Goal: Information Seeking & Learning: Learn about a topic

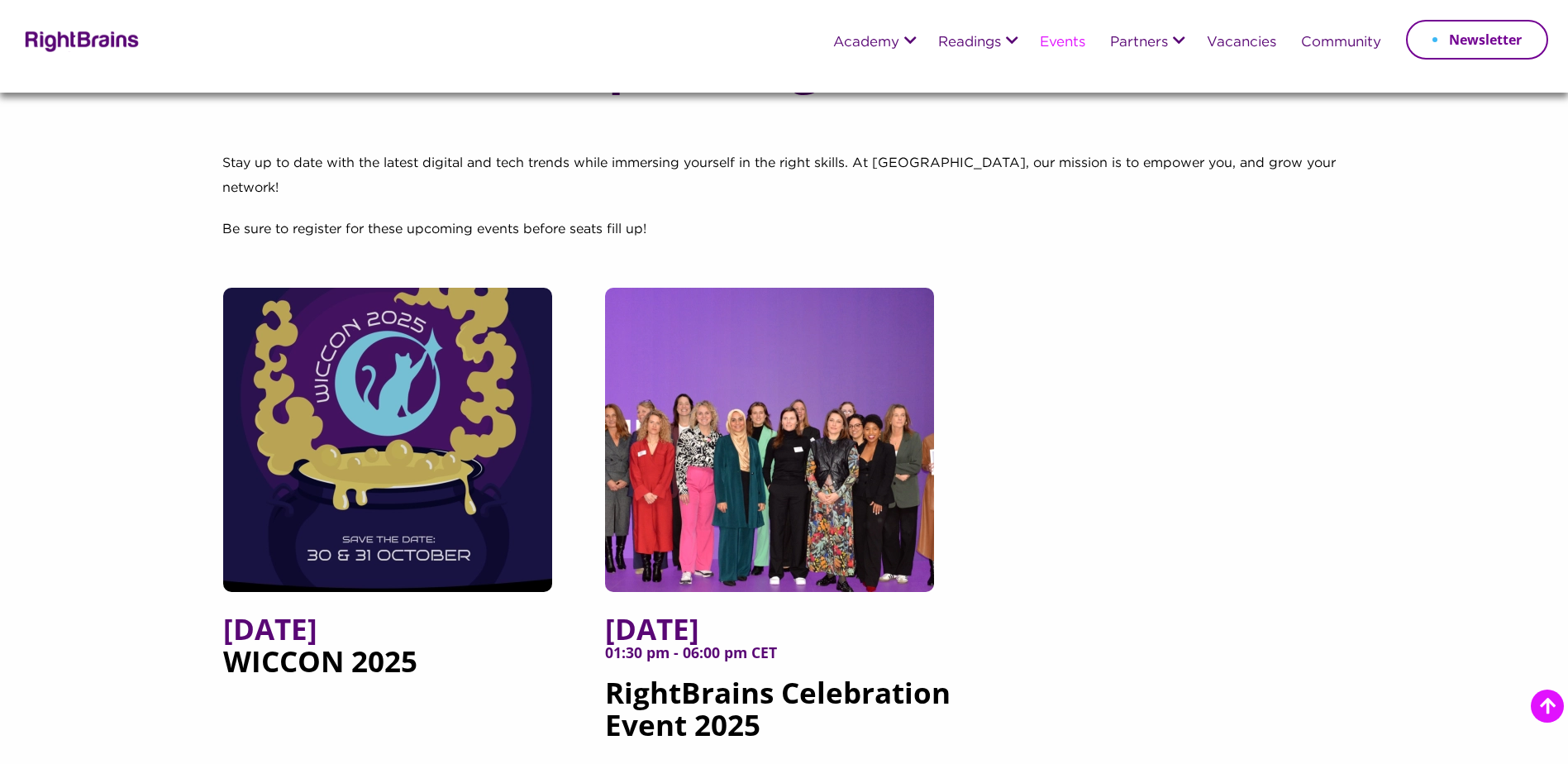
scroll to position [165, 0]
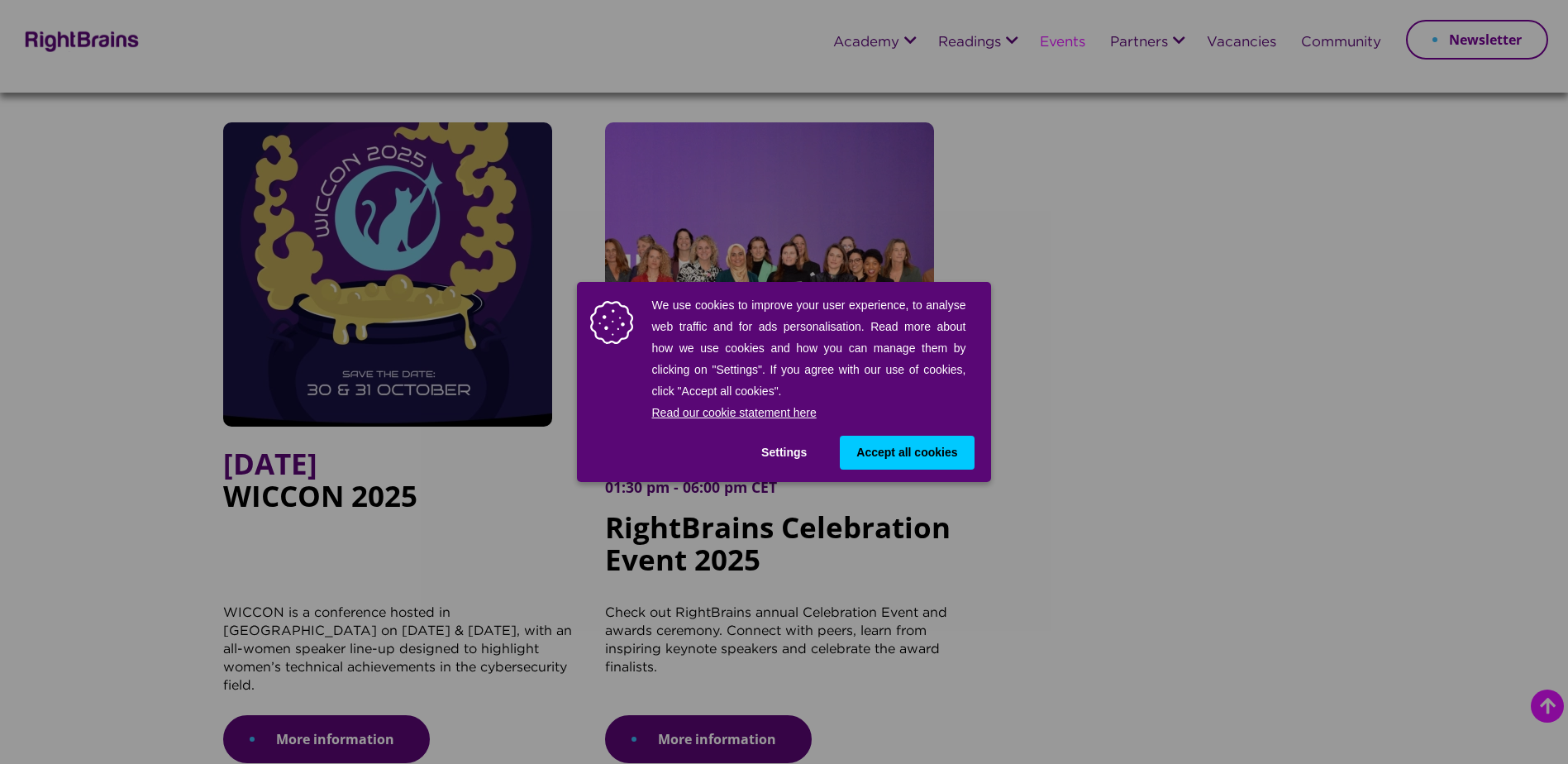
click at [897, 453] on span "Accept all cookies" at bounding box center [907, 452] width 101 height 17
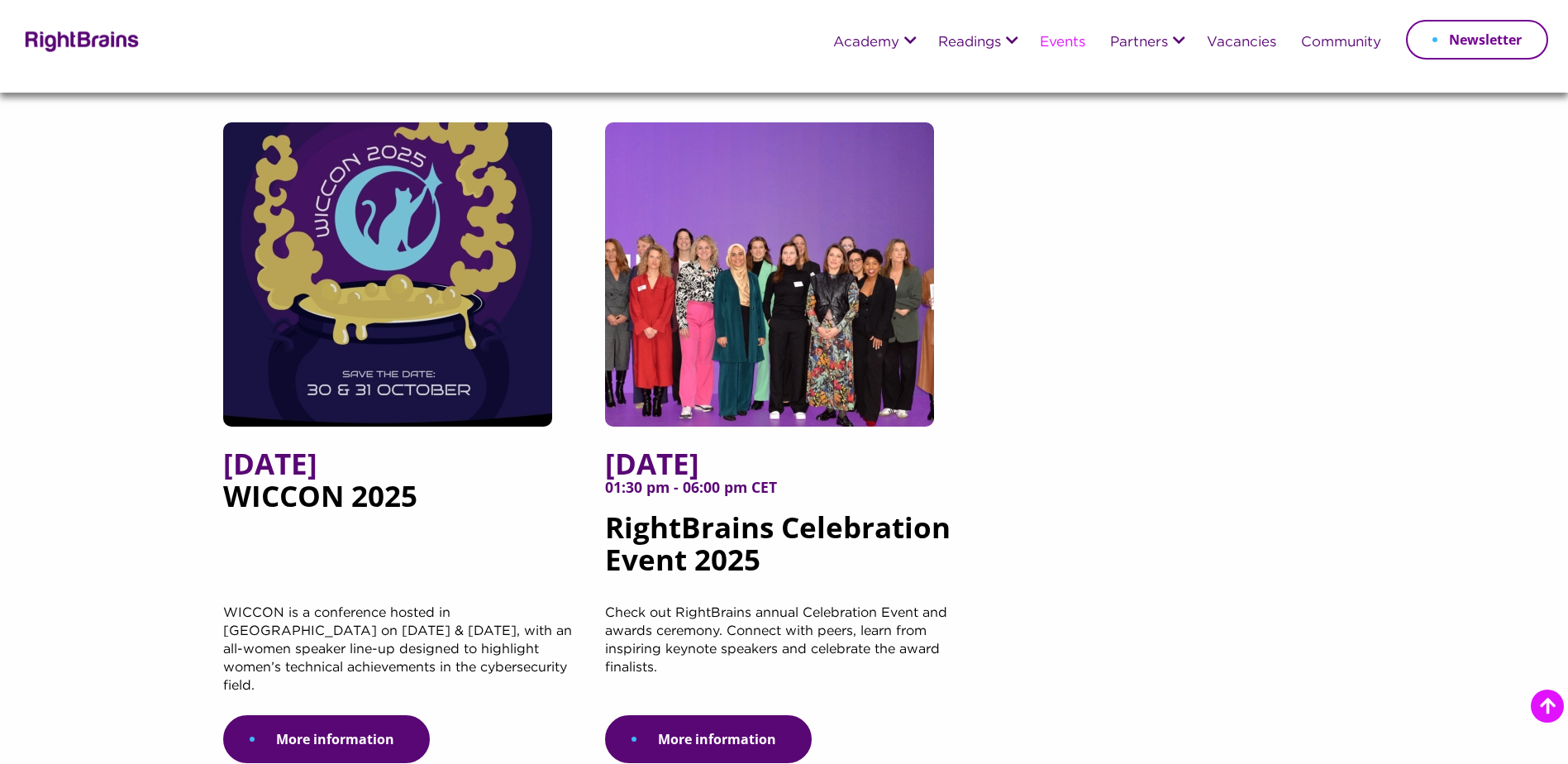
click at [742, 337] on img at bounding box center [769, 274] width 329 height 304
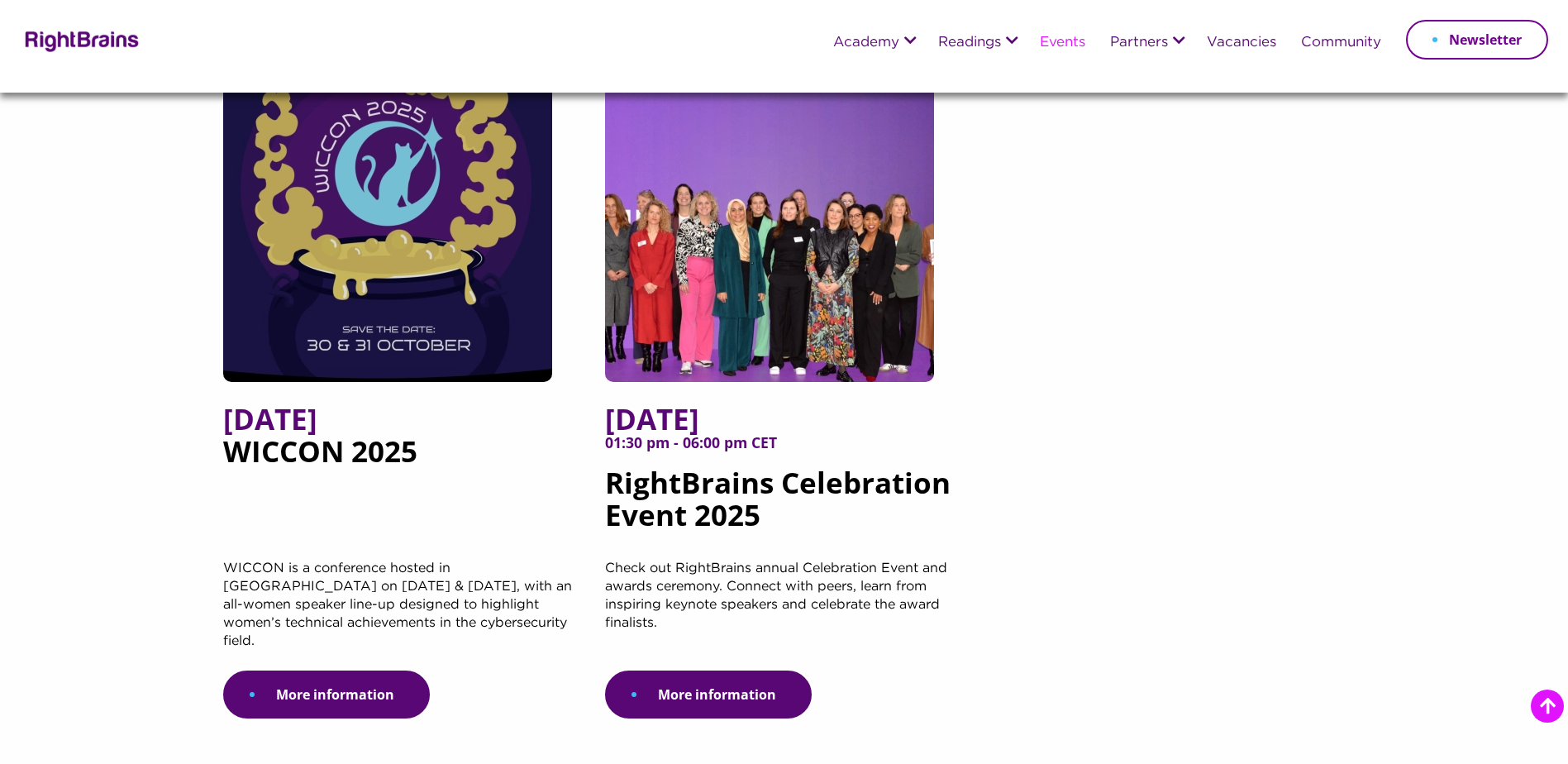
scroll to position [248, 0]
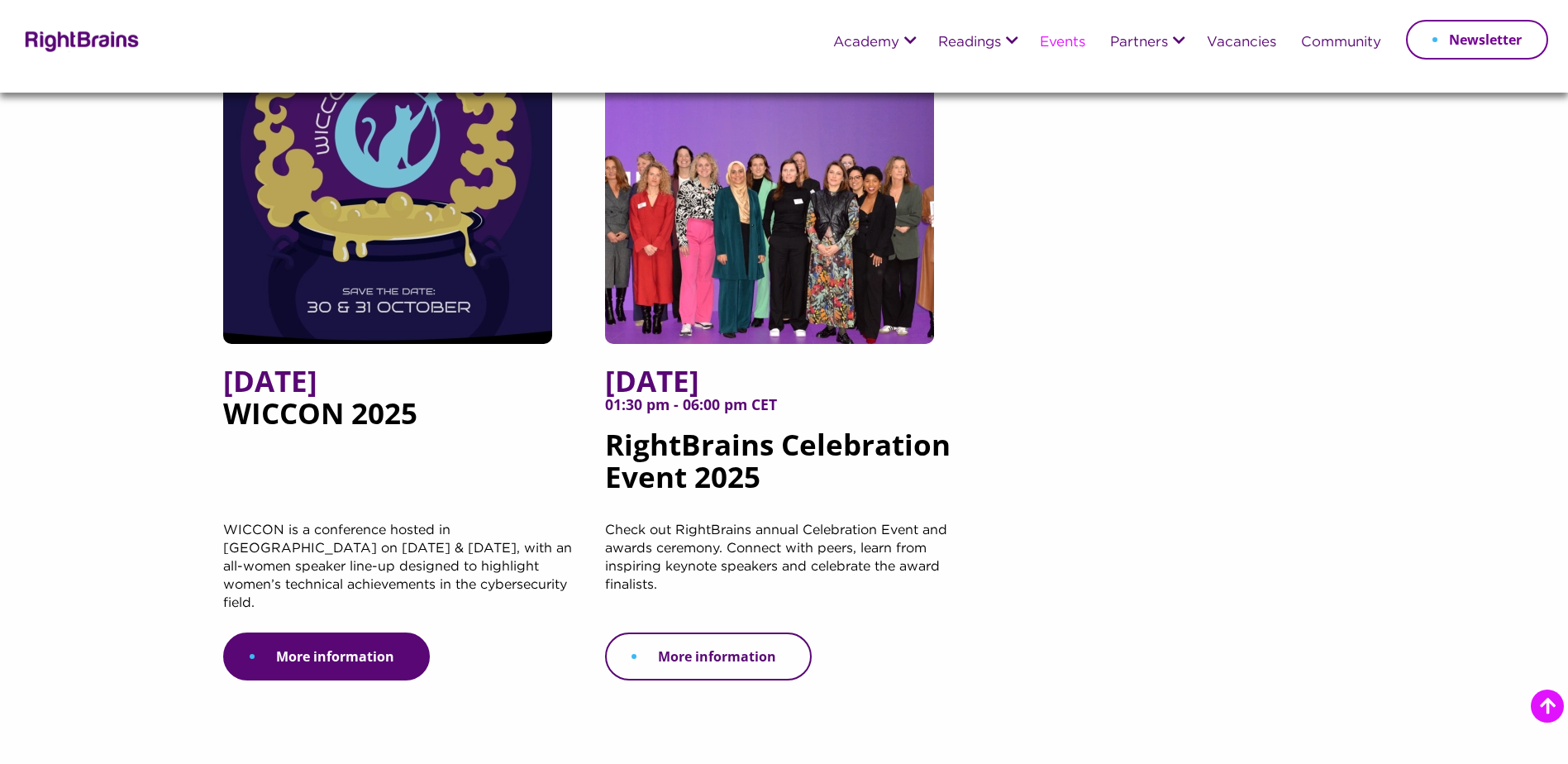
click at [709, 632] on link "More information" at bounding box center [708, 656] width 206 height 48
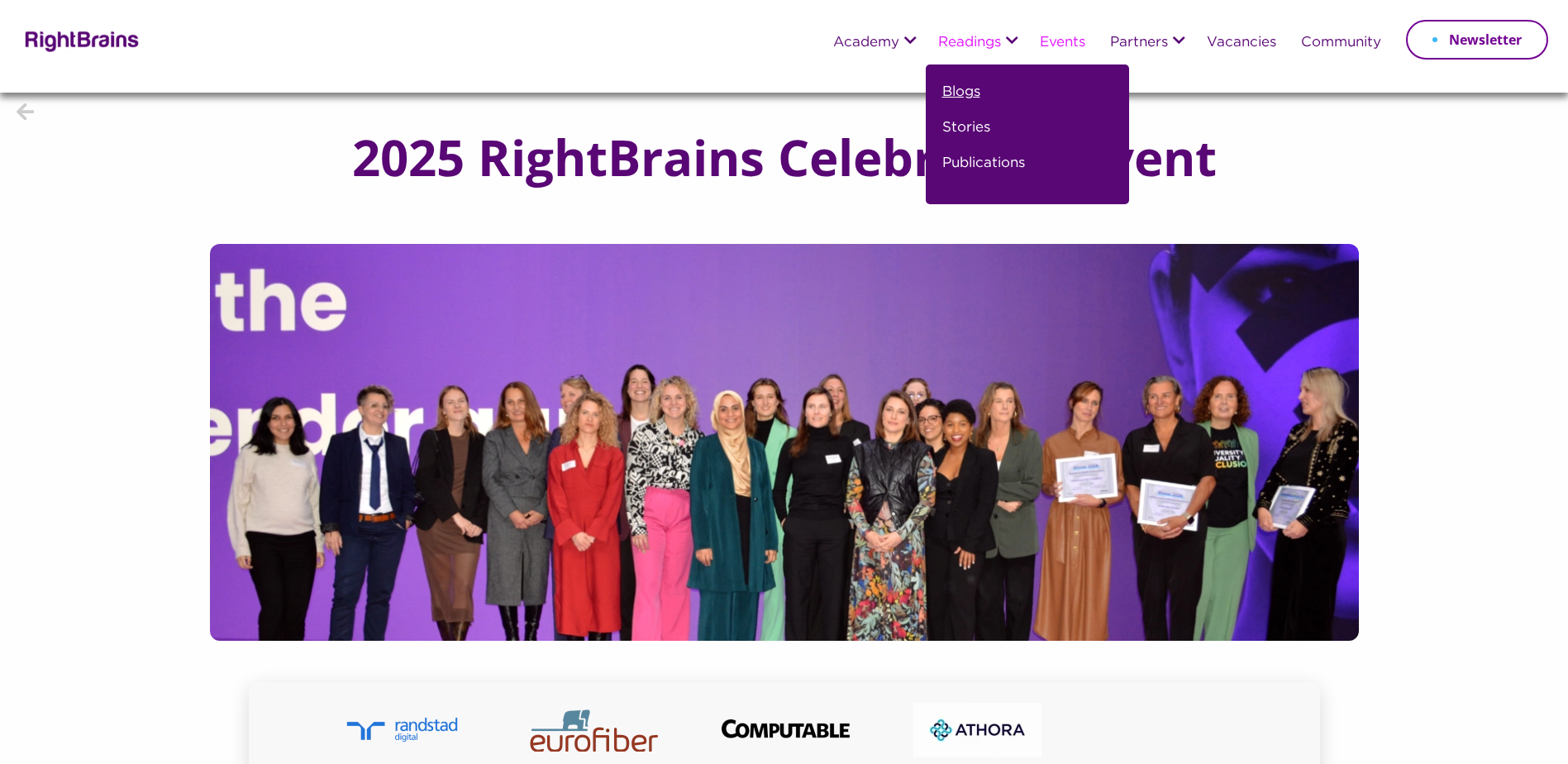
click at [967, 89] on link "Blogs" at bounding box center [961, 99] width 38 height 36
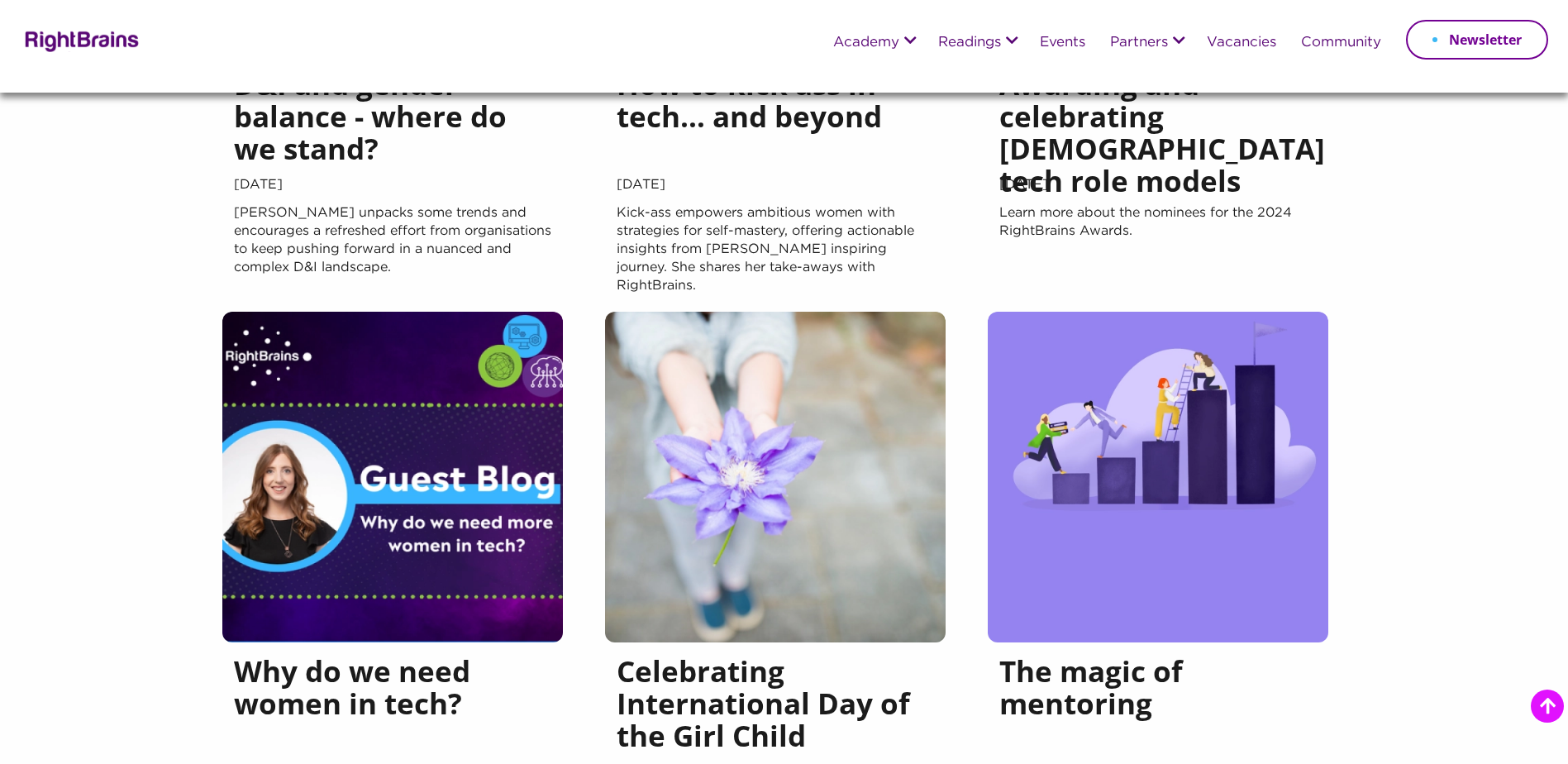
scroll to position [1240, 0]
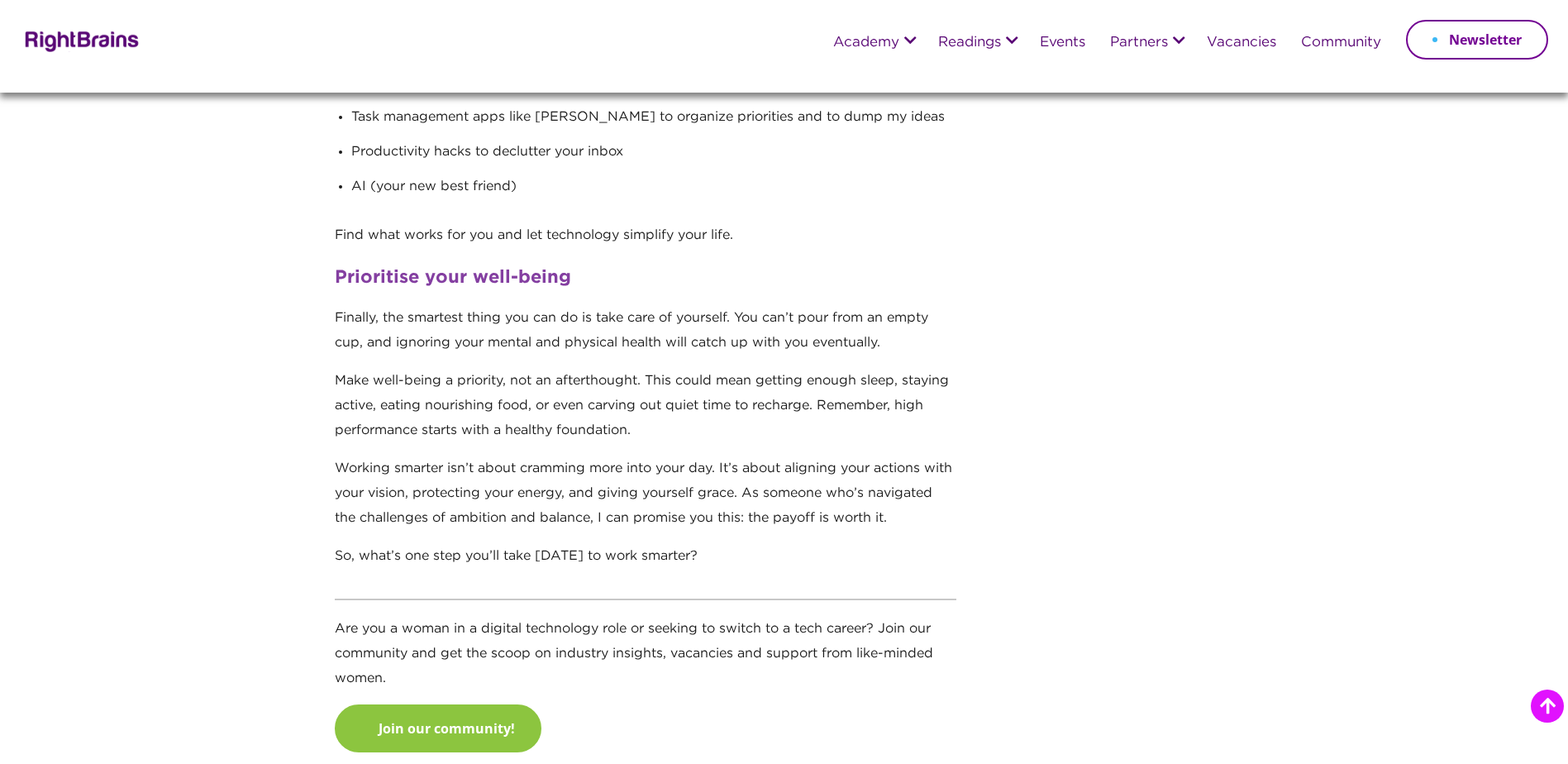
scroll to position [2397, 0]
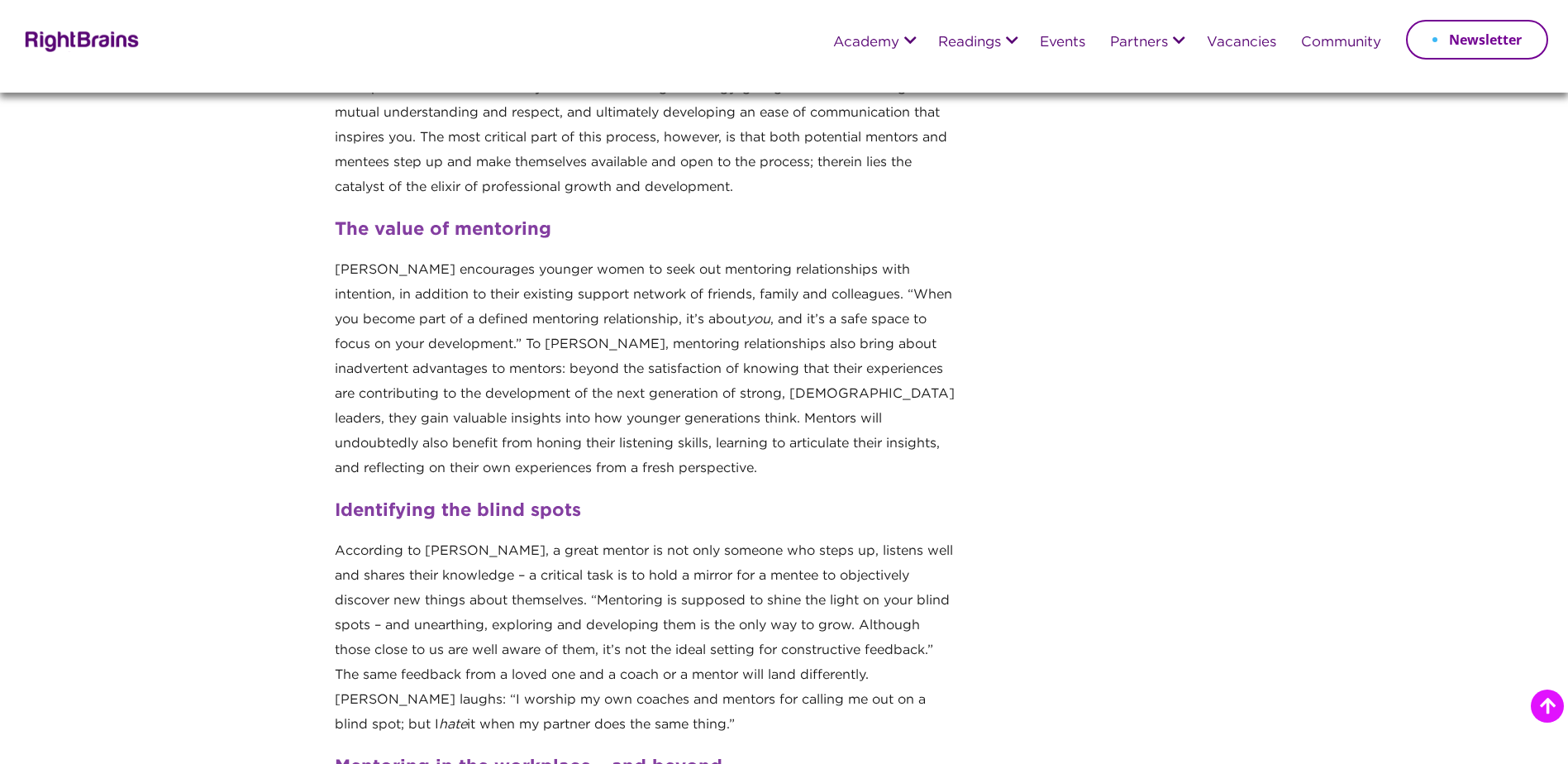
scroll to position [413, 0]
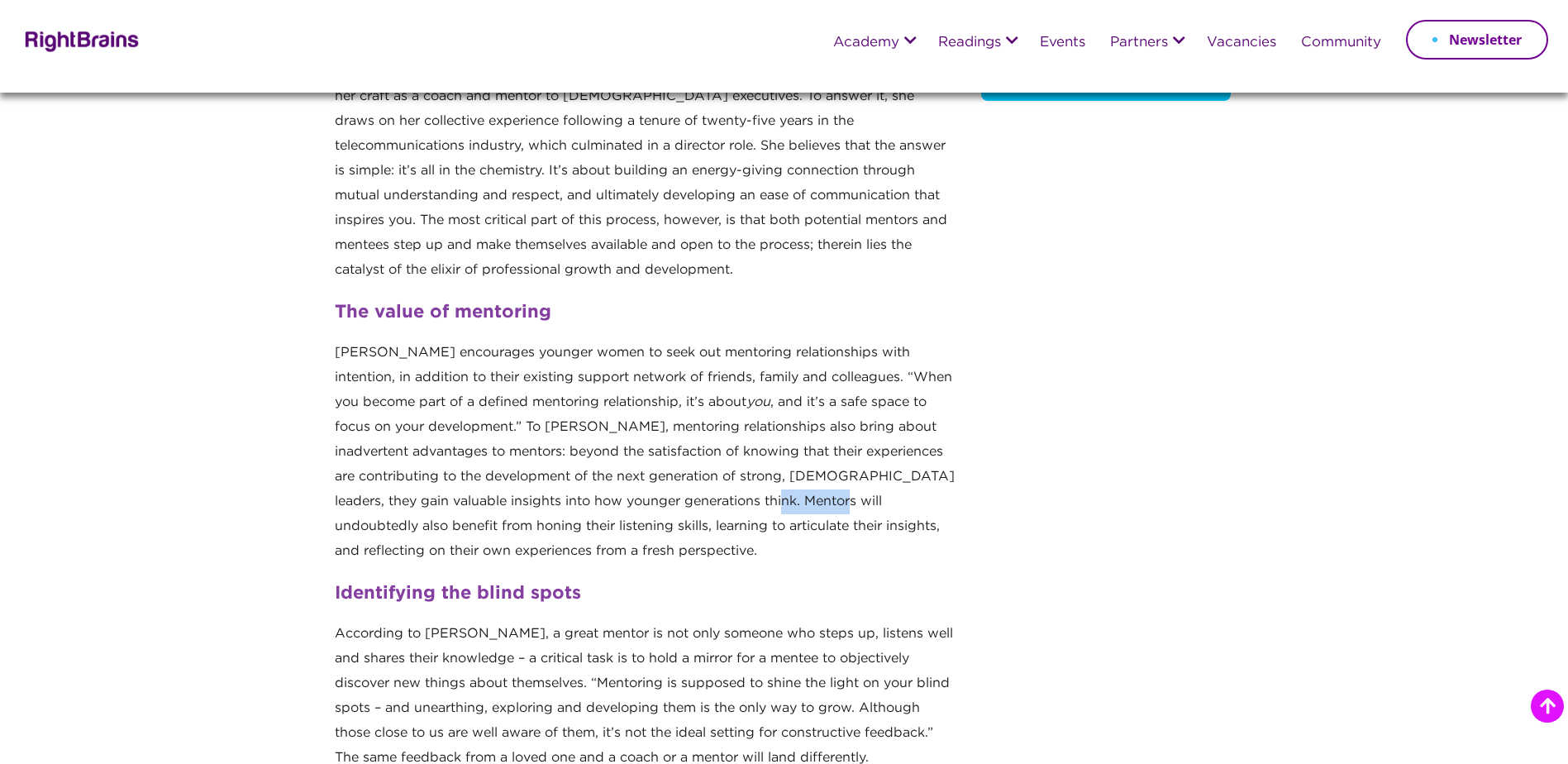
drag, startPoint x: 767, startPoint y: 493, endPoint x: 844, endPoint y: 495, distance: 77.0
click at [844, 495] on p "Annemarie encourages younger women to seek out mentoring relationships with int…" at bounding box center [646, 458] width 622 height 236
drag, startPoint x: 844, startPoint y: 495, endPoint x: 812, endPoint y: 491, distance: 32.2
click at [844, 495] on p "Annemarie encourages younger women to seek out mentoring relationships with int…" at bounding box center [646, 458] width 622 height 236
drag, startPoint x: 372, startPoint y: 527, endPoint x: 524, endPoint y: 520, distance: 152.2
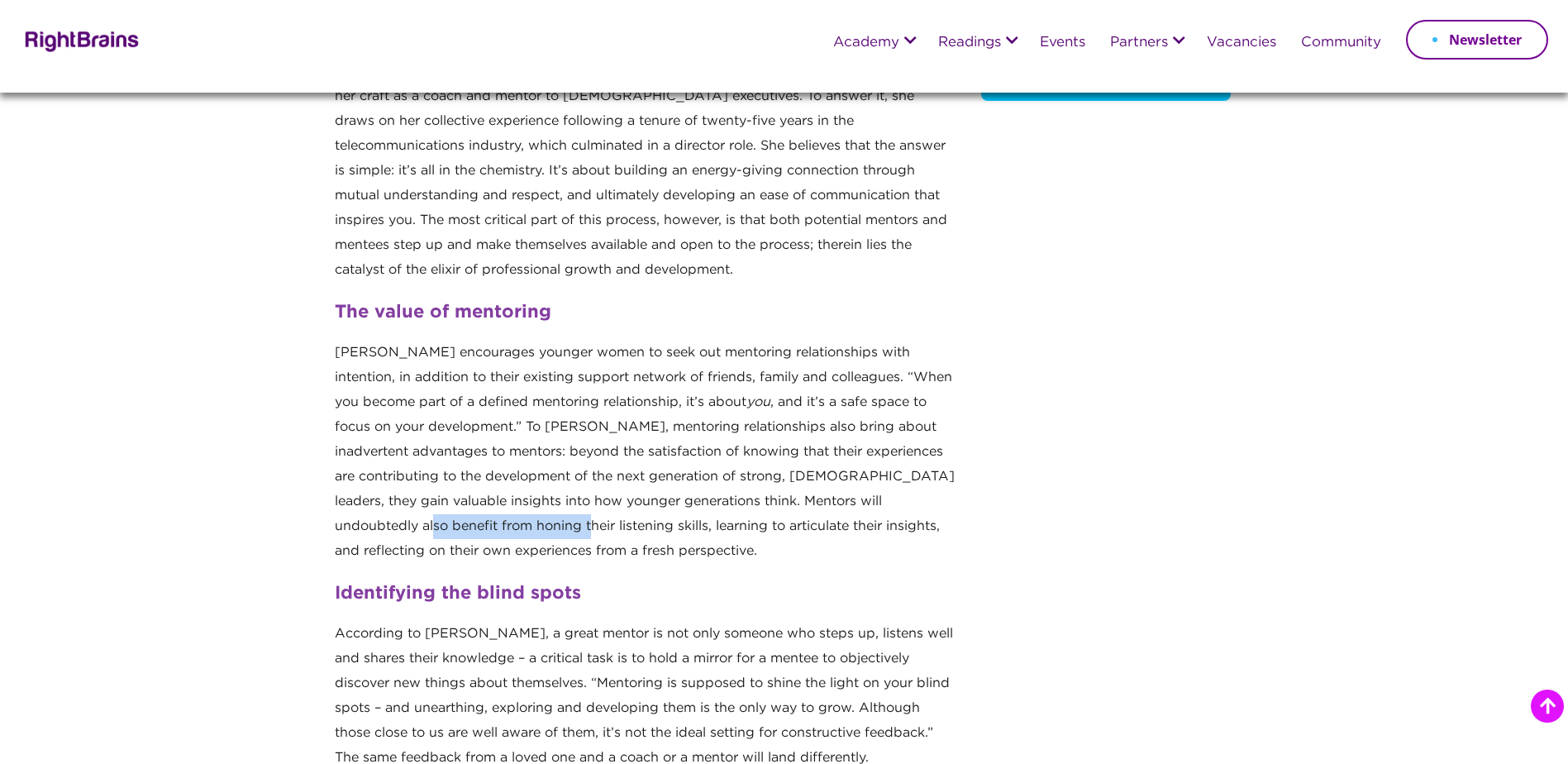
click at [524, 520] on p "Annemarie encourages younger women to seek out mentoring relationships with int…" at bounding box center [646, 458] width 622 height 236
drag, startPoint x: 524, startPoint y: 520, endPoint x: 632, endPoint y: 520, distance: 108.0
click at [632, 520] on p "Annemarie encourages younger women to seek out mentoring relationships with int…" at bounding box center [646, 458] width 622 height 236
drag, startPoint x: 632, startPoint y: 520, endPoint x: 773, endPoint y: 521, distance: 141.0
click at [773, 521] on p "Annemarie encourages younger women to seek out mentoring relationships with int…" at bounding box center [646, 458] width 622 height 236
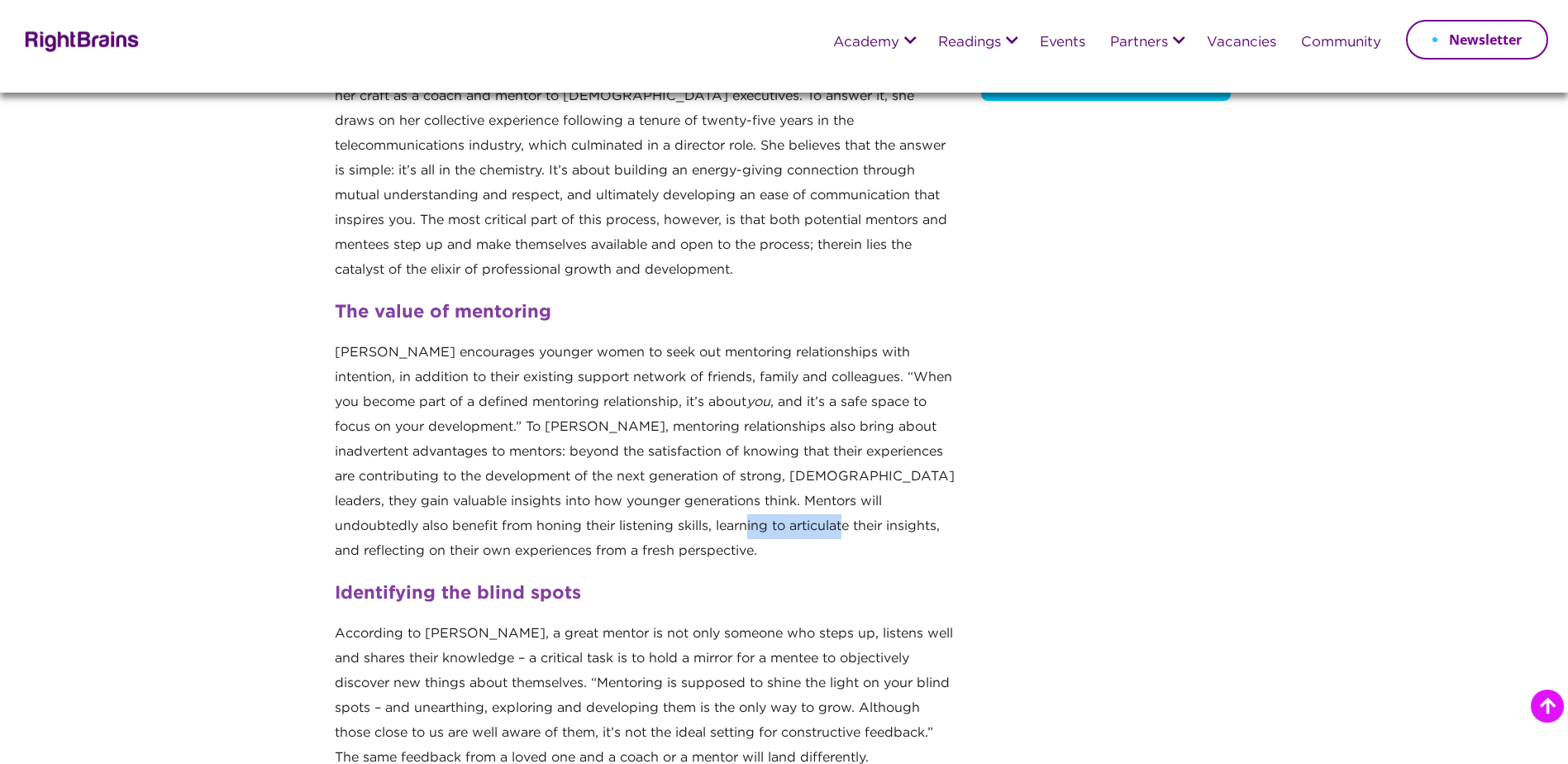
drag, startPoint x: 773, startPoint y: 521, endPoint x: 760, endPoint y: 522, distance: 13.0
click at [773, 521] on p "Annemarie encourages younger women to seek out mentoring relationships with int…" at bounding box center [646, 458] width 622 height 236
drag, startPoint x: 385, startPoint y: 553, endPoint x: 471, endPoint y: 556, distance: 86.1
click at [471, 556] on p "Annemarie encourages younger women to seek out mentoring relationships with int…" at bounding box center [646, 458] width 622 height 236
drag, startPoint x: 471, startPoint y: 556, endPoint x: 377, endPoint y: 452, distance: 140.2
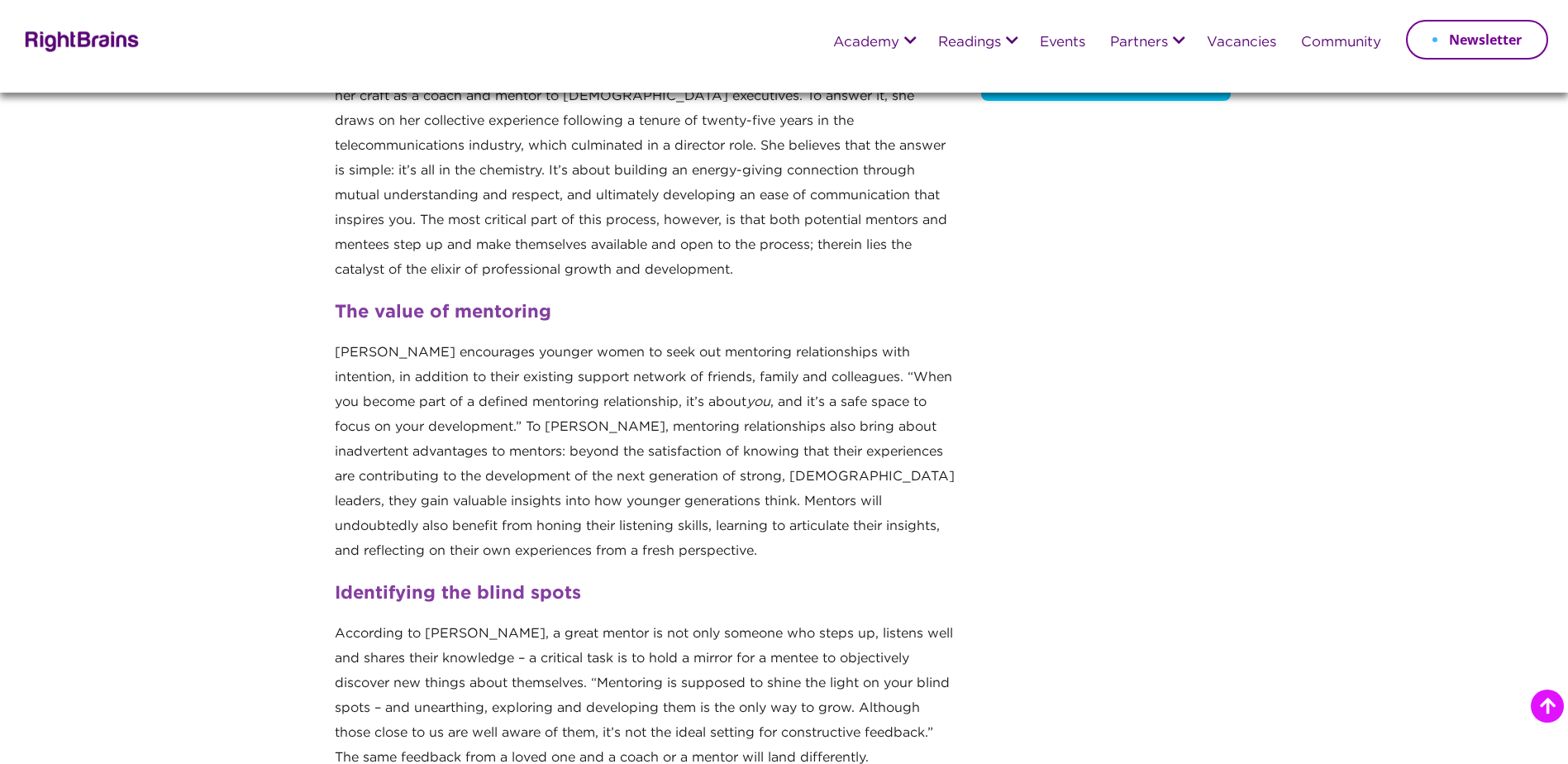
click at [377, 452] on p "Annemarie encourages younger women to seek out mentoring relationships with int…" at bounding box center [646, 458] width 622 height 236
drag, startPoint x: 397, startPoint y: 442, endPoint x: 641, endPoint y: 448, distance: 244.1
click at [641, 448] on p "Annemarie encourages younger women to seek out mentoring relationships with int…" at bounding box center [646, 458] width 622 height 236
drag, startPoint x: 646, startPoint y: 451, endPoint x: 781, endPoint y: 445, distance: 135.1
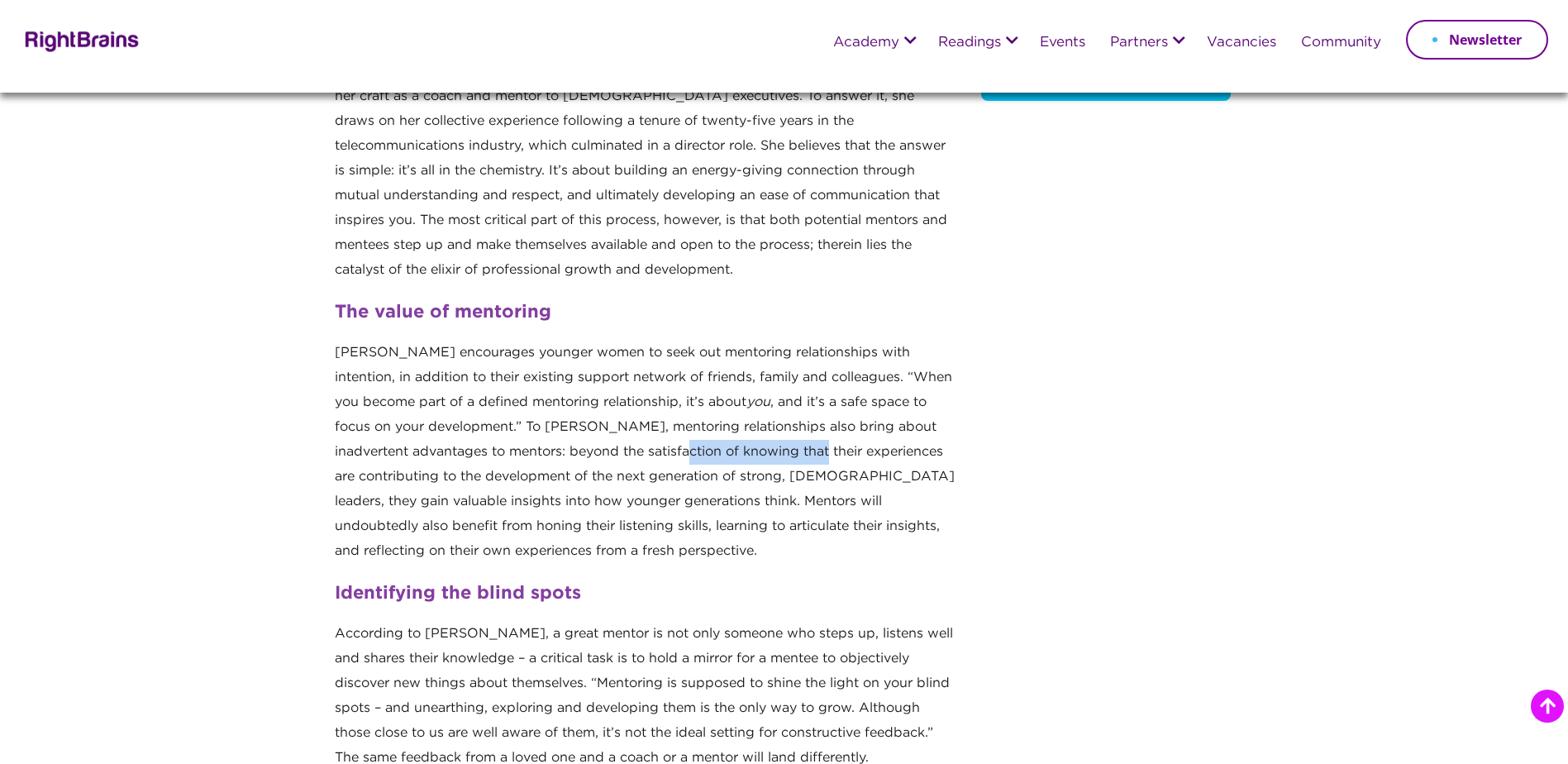
click at [781, 445] on p "Annemarie encourages younger women to seek out mentoring relationships with int…" at bounding box center [646, 458] width 622 height 236
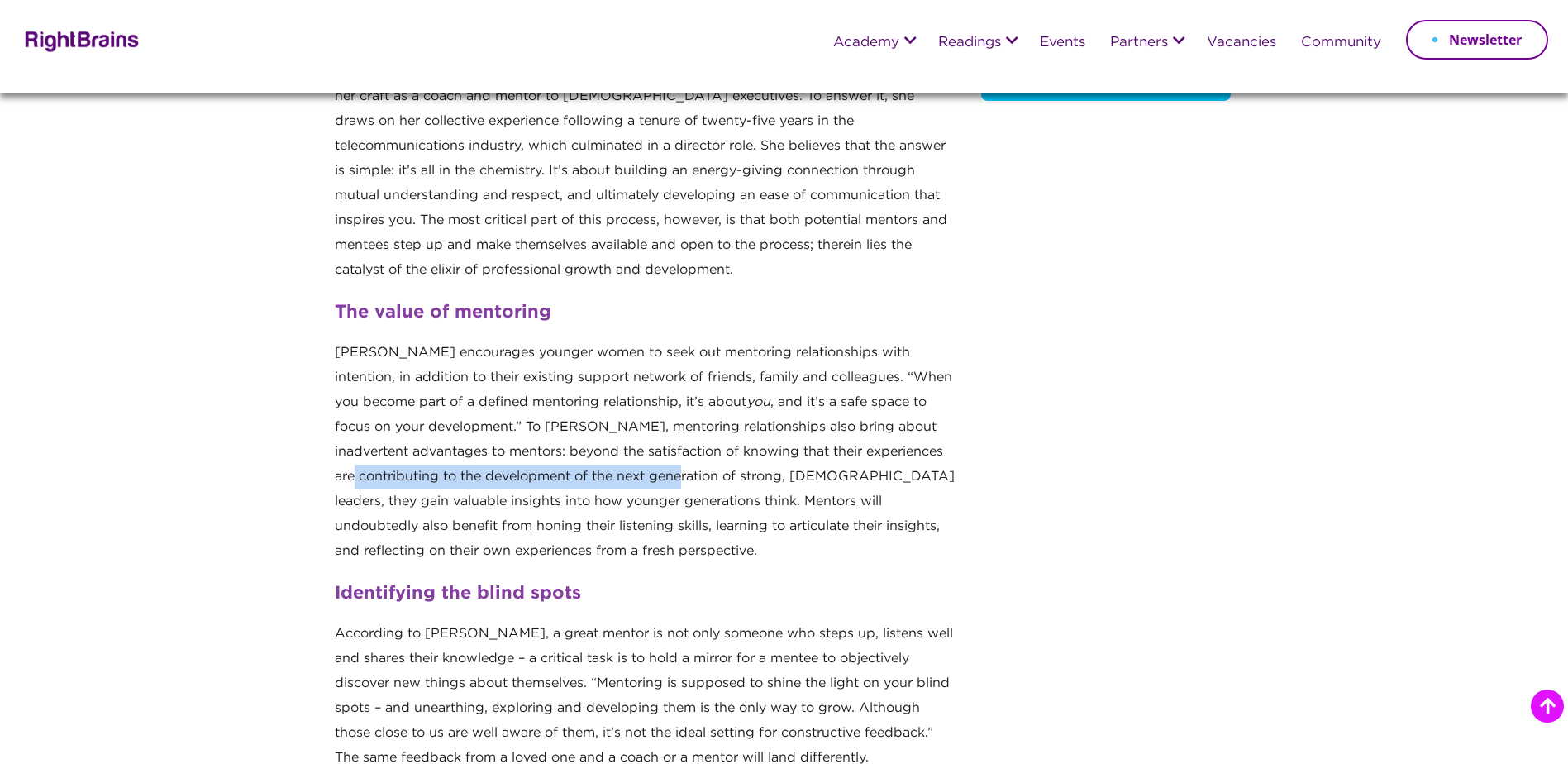
drag, startPoint x: 361, startPoint y: 476, endPoint x: 681, endPoint y: 475, distance: 320.0
click at [681, 475] on p "Annemarie encourages younger women to seek out mentoring relationships with int…" at bounding box center [646, 458] width 622 height 236
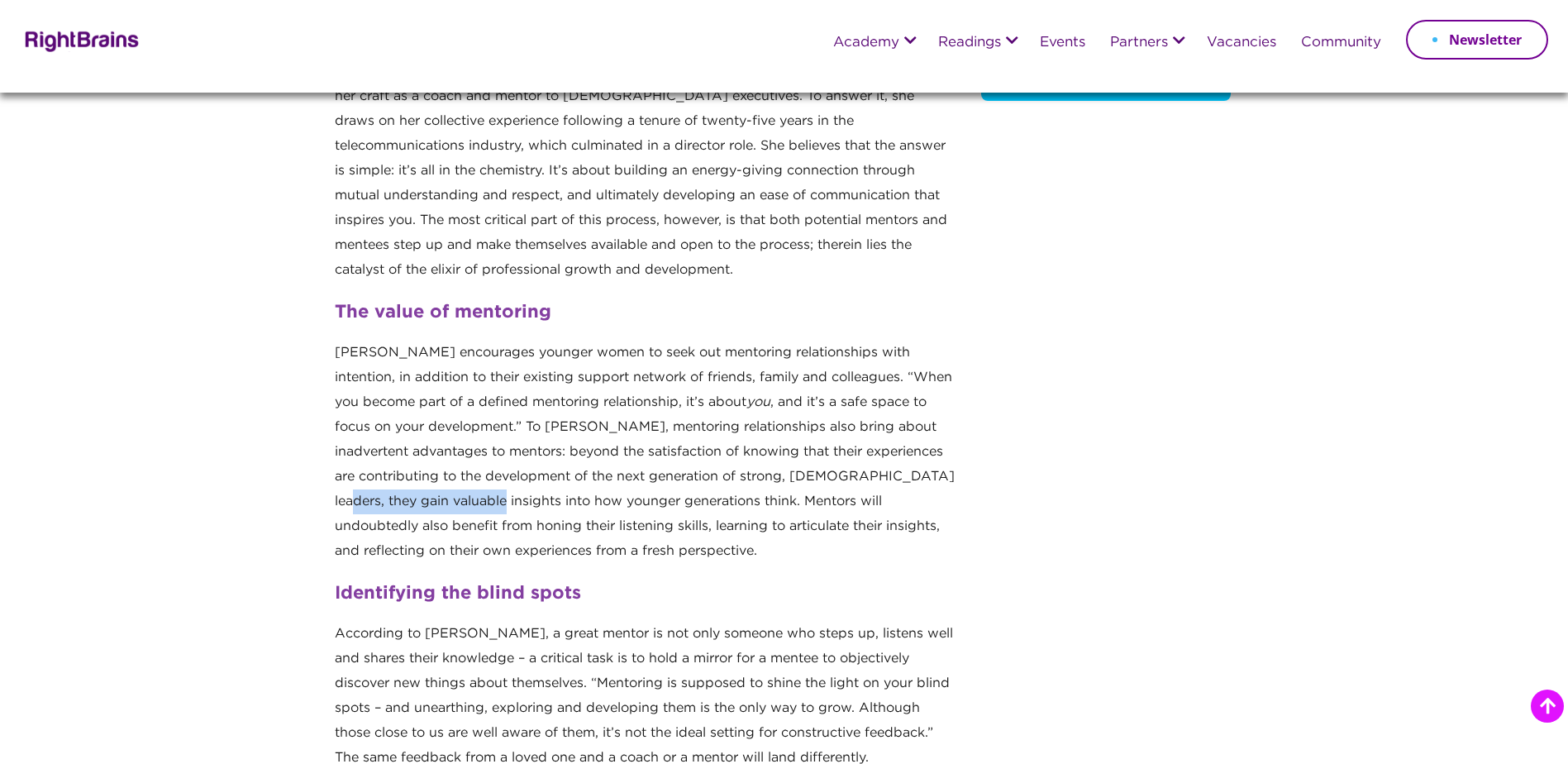
drag, startPoint x: 329, startPoint y: 493, endPoint x: 483, endPoint y: 496, distance: 154.0
click at [483, 496] on p "Annemarie encourages younger women to seek out mentoring relationships with int…" at bounding box center [646, 458] width 622 height 236
drag, startPoint x: 414, startPoint y: 497, endPoint x: 648, endPoint y: 507, distance: 234.2
click at [648, 507] on p "Annemarie encourages younger women to seek out mentoring relationships with int…" at bounding box center [646, 458] width 622 height 236
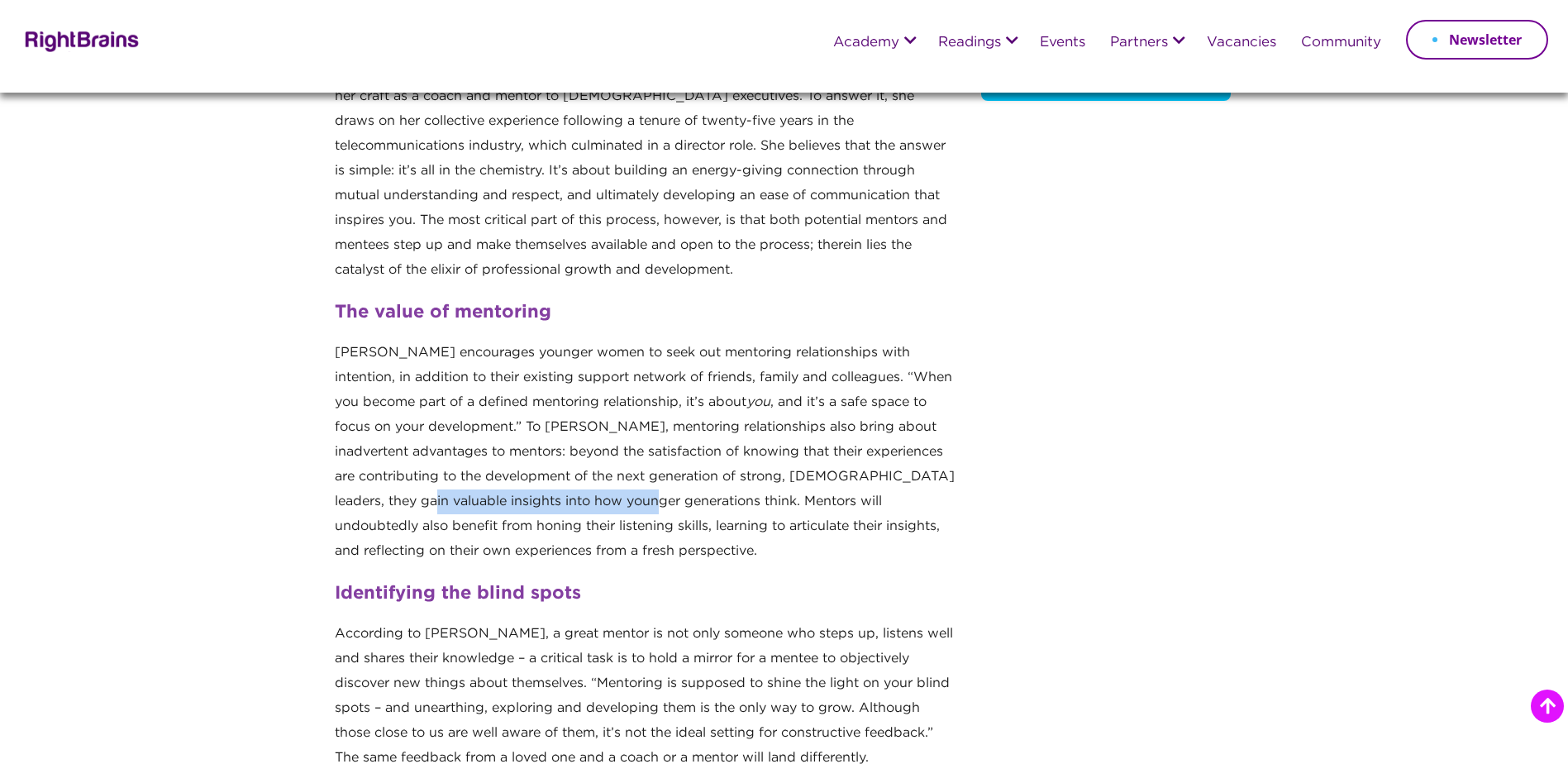
click at [648, 507] on p "Annemarie encourages younger women to seek out mentoring relationships with int…" at bounding box center [646, 458] width 622 height 236
drag, startPoint x: 703, startPoint y: 496, endPoint x: 862, endPoint y: 500, distance: 159.1
click at [862, 500] on p "Annemarie encourages younger women to seek out mentoring relationships with int…" at bounding box center [646, 458] width 622 height 236
drag, startPoint x: 341, startPoint y: 521, endPoint x: 458, endPoint y: 523, distance: 117.0
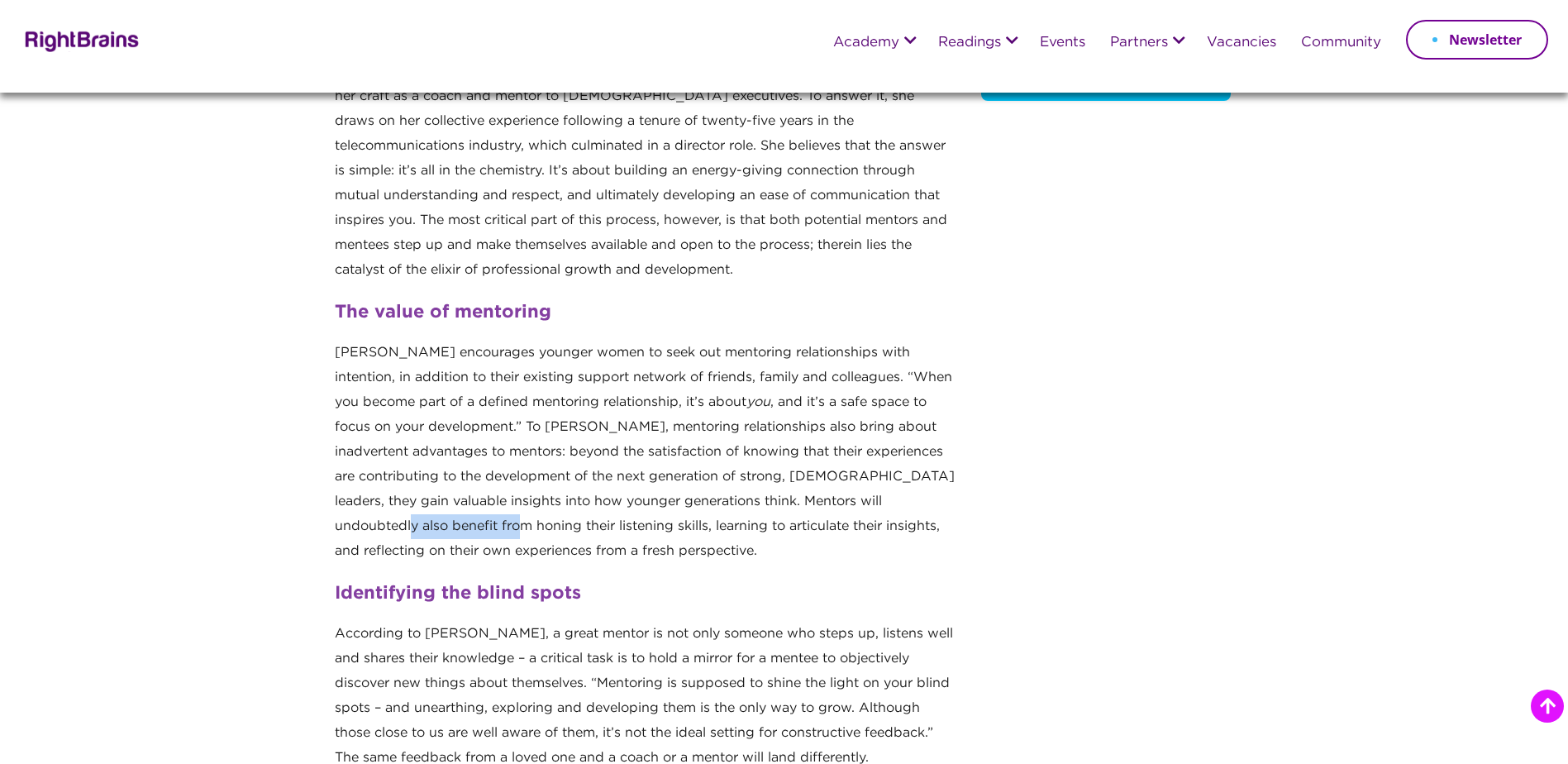
click at [458, 523] on p "Annemarie encourages younger women to seek out mentoring relationships with int…" at bounding box center [646, 458] width 622 height 236
drag, startPoint x: 458, startPoint y: 523, endPoint x: 725, endPoint y: 526, distance: 267.0
click at [725, 526] on p "Annemarie encourages younger women to seek out mentoring relationships with int…" at bounding box center [646, 458] width 622 height 236
drag, startPoint x: 689, startPoint y: 528, endPoint x: 842, endPoint y: 532, distance: 153.1
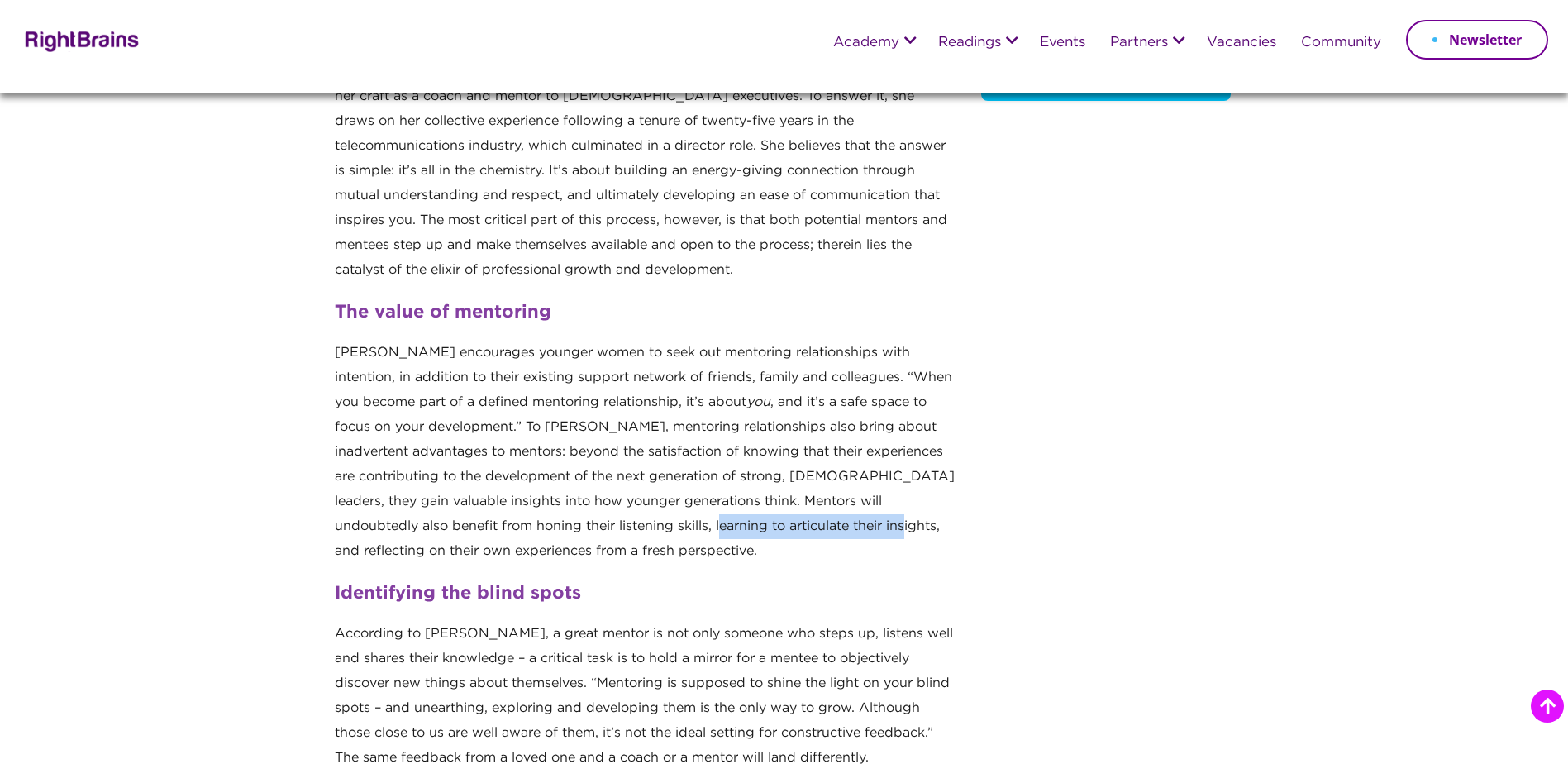
click at [842, 532] on p "Annemarie encourages younger women to seek out mentoring relationships with int…" at bounding box center [646, 458] width 622 height 236
drag, startPoint x: 360, startPoint y: 546, endPoint x: 509, endPoint y: 546, distance: 149.0
click at [509, 546] on p "Annemarie encourages younger women to seek out mentoring relationships with int…" at bounding box center [646, 458] width 622 height 236
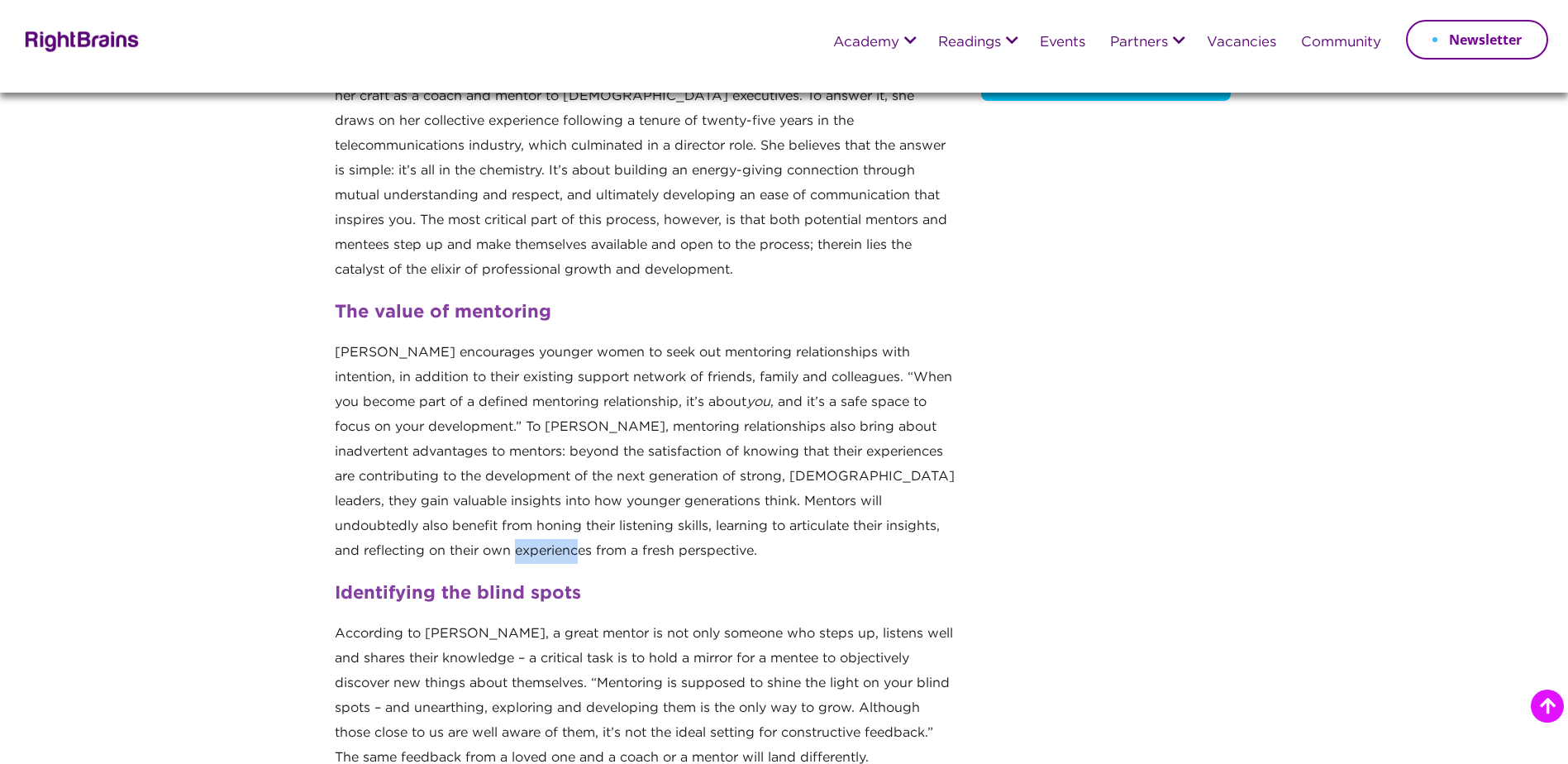
drag, startPoint x: 482, startPoint y: 549, endPoint x: 538, endPoint y: 551, distance: 56.0
click at [538, 551] on p "Annemarie encourages younger women to seek out mentoring relationships with int…" at bounding box center [646, 458] width 622 height 236
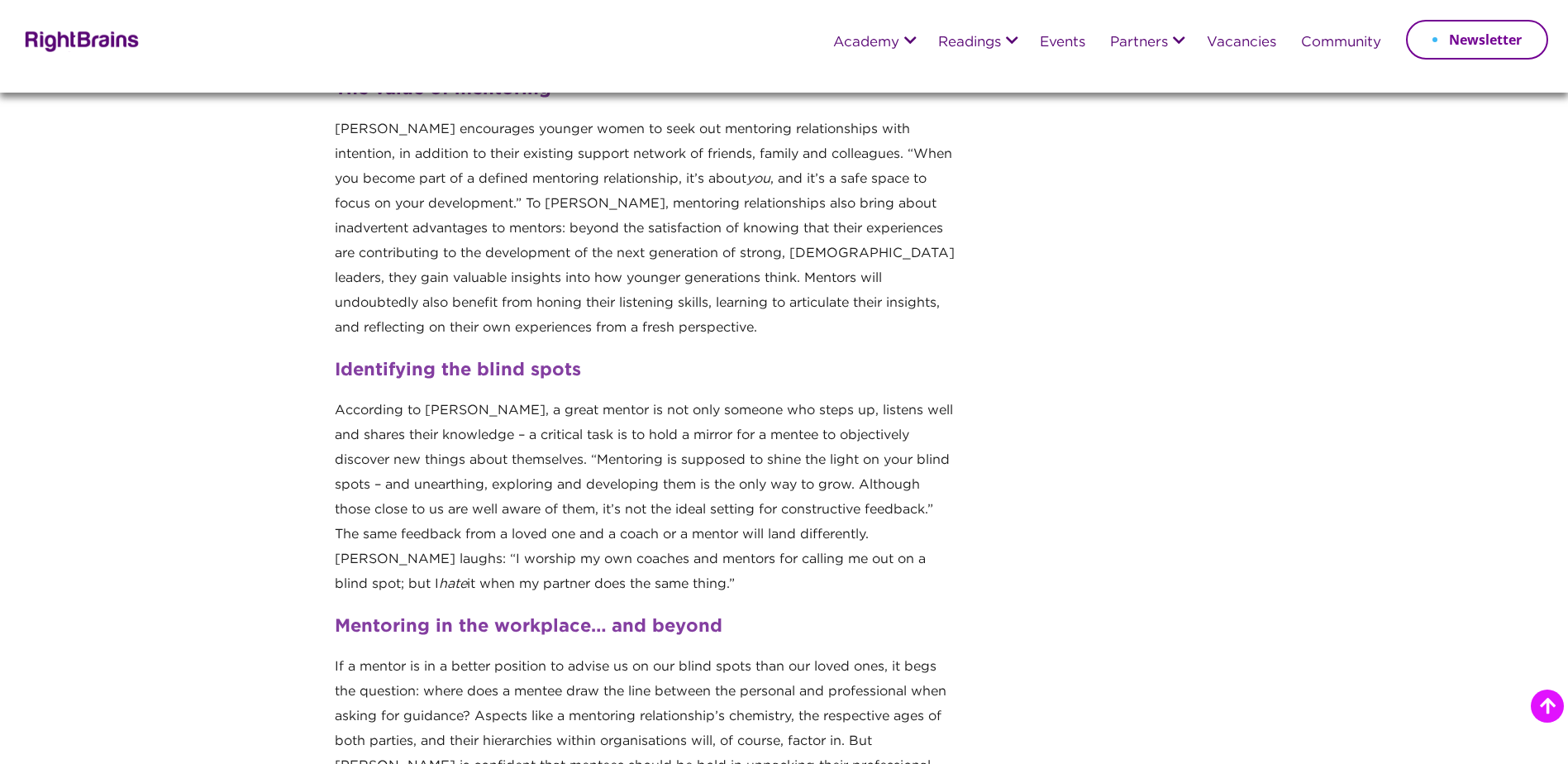
scroll to position [661, 0]
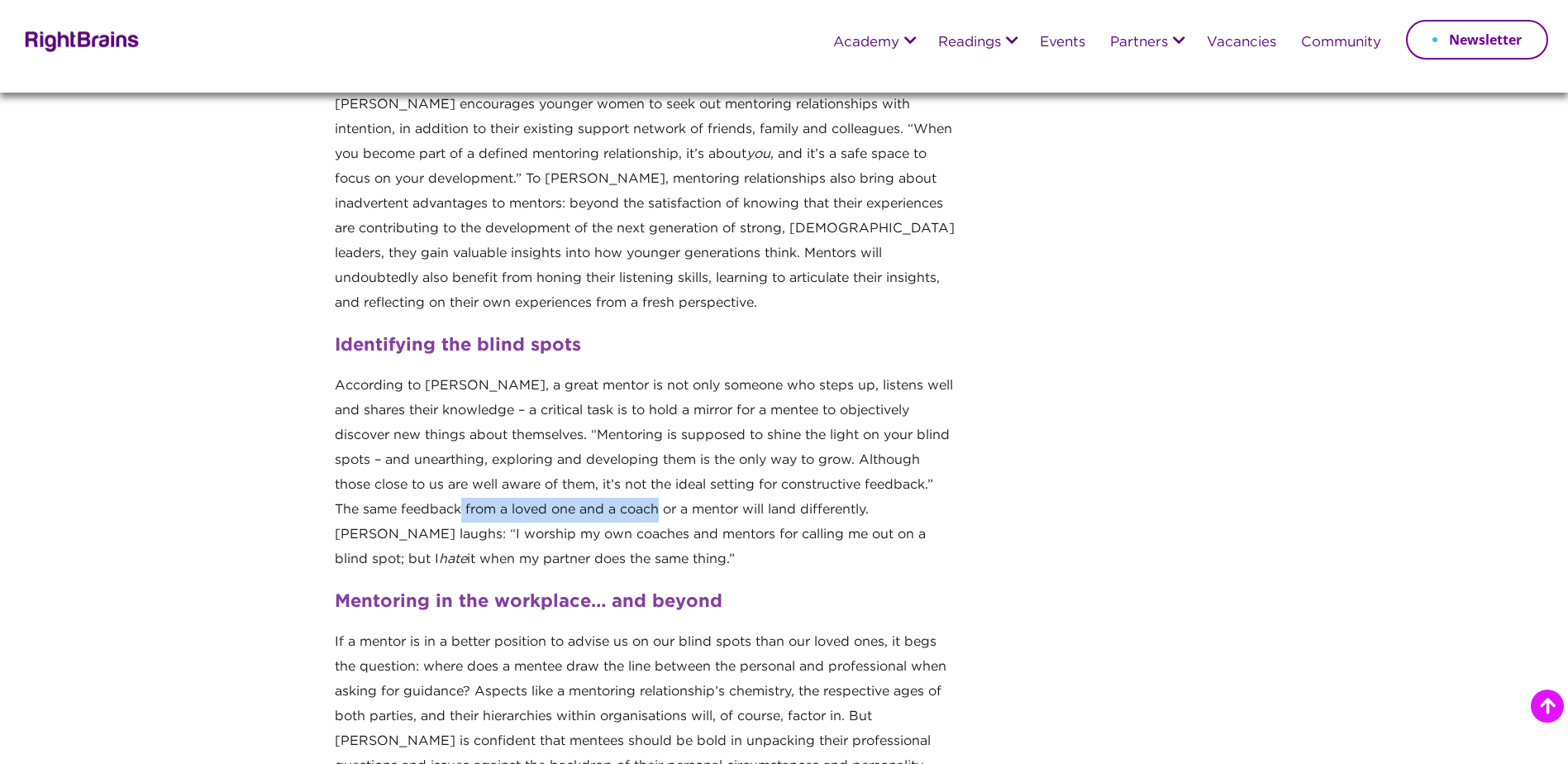
drag, startPoint x: 434, startPoint y: 504, endPoint x: 616, endPoint y: 505, distance: 182.0
click at [616, 505] on p "According to Annemarie, a great mentor is not only someone who steps up, listen…" at bounding box center [646, 479] width 622 height 211
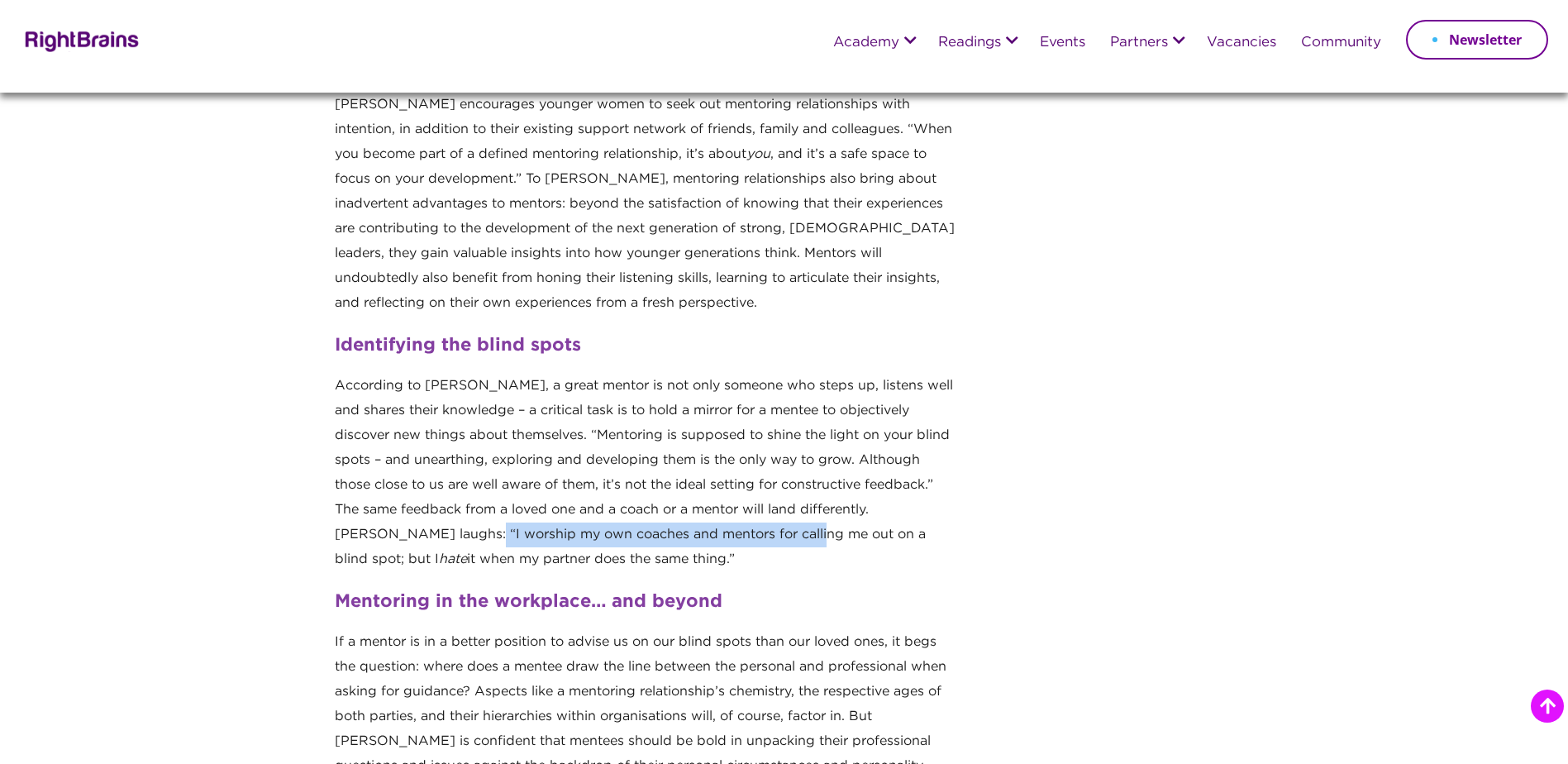
drag, startPoint x: 519, startPoint y: 524, endPoint x: 700, endPoint y: 530, distance: 181.1
click at [700, 530] on p "According to Annemarie, a great mentor is not only someone who steps up, listen…" at bounding box center [646, 479] width 622 height 211
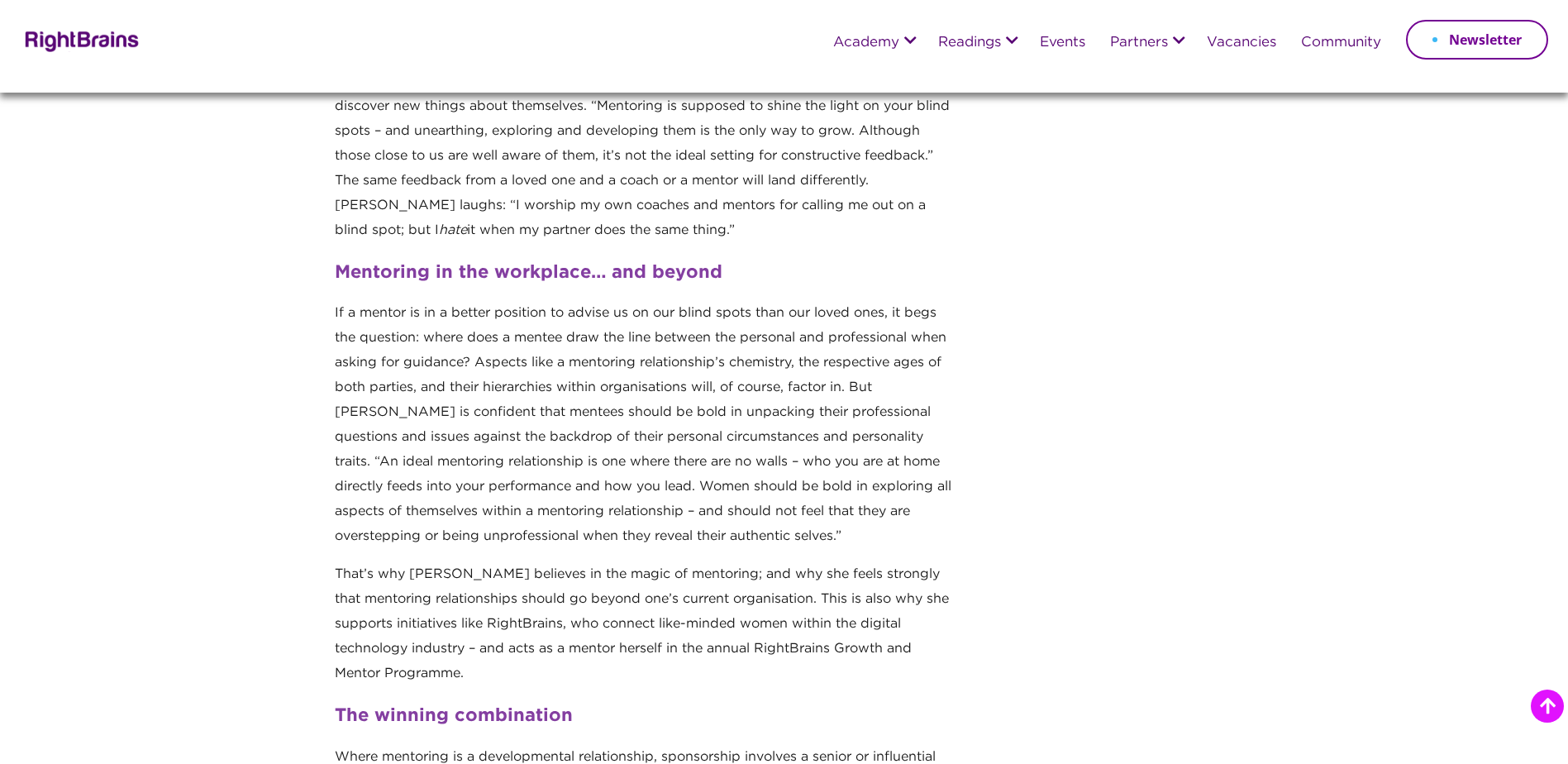
scroll to position [992, 0]
drag, startPoint x: 375, startPoint y: 480, endPoint x: 829, endPoint y: 480, distance: 454.0
click at [829, 480] on p "If a mentor is in a better position to advise us on our blind spots than our lo…" at bounding box center [646, 429] width 622 height 261
drag, startPoint x: 399, startPoint y: 504, endPoint x: 567, endPoint y: 502, distance: 168.0
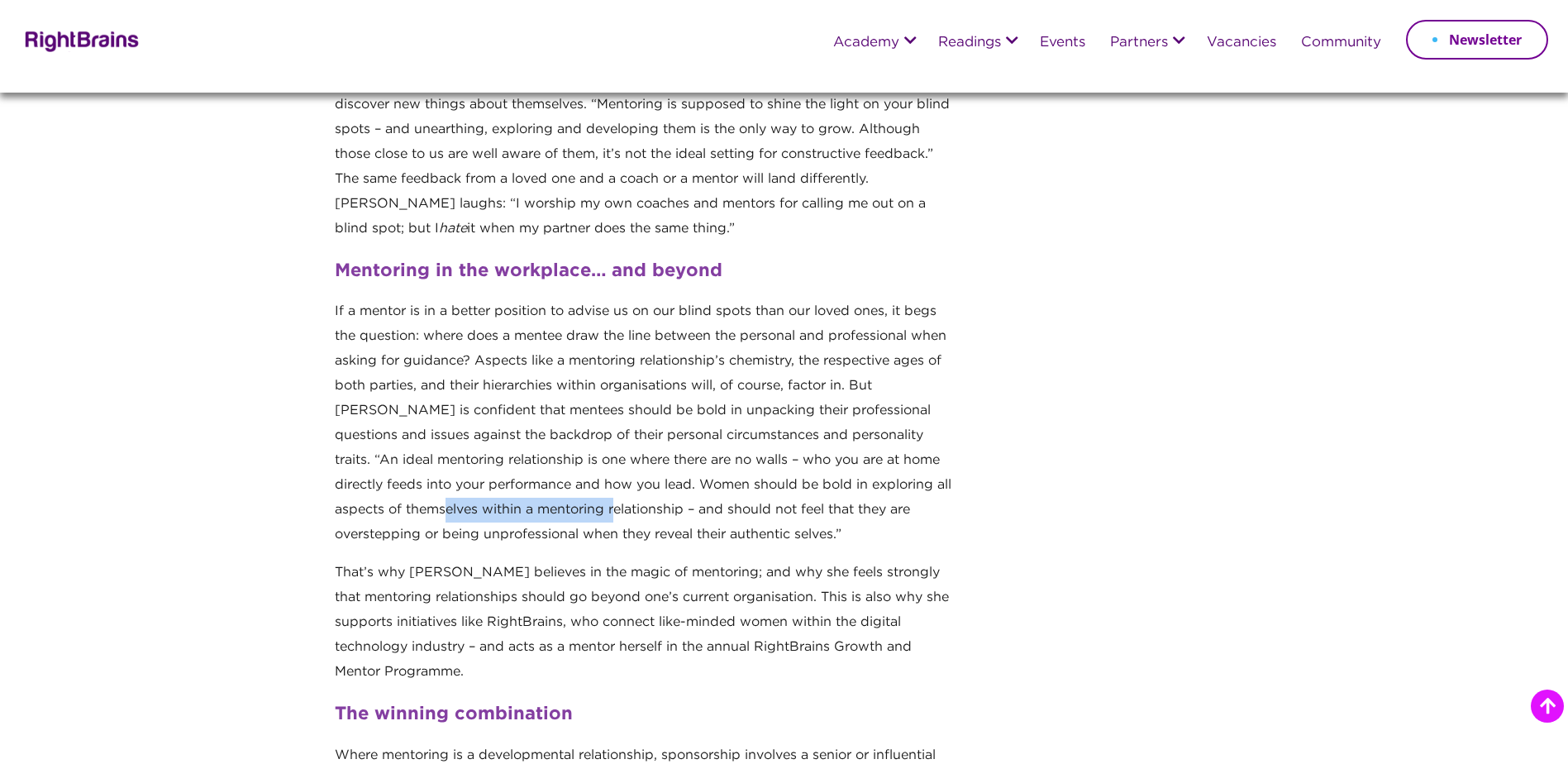
click at [567, 502] on p "If a mentor is in a better position to advise us on our blind spots than our lo…" at bounding box center [646, 429] width 622 height 261
drag, startPoint x: 557, startPoint y: 563, endPoint x: 694, endPoint y: 567, distance: 137.1
click at [694, 567] on p "That’s why Annemarie believes in the magic of mentoring; and why she feels stro…" at bounding box center [646, 629] width 622 height 138
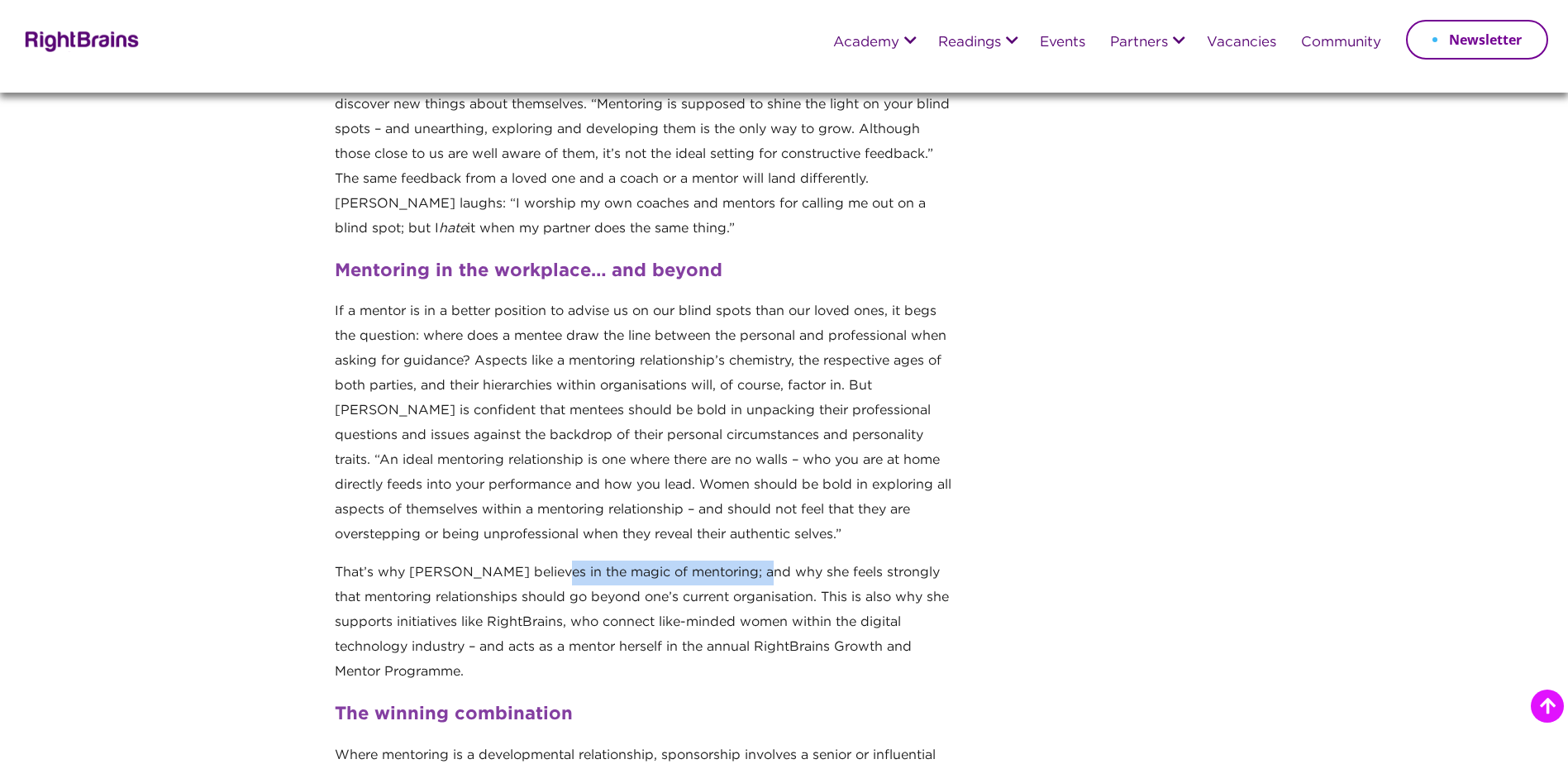
drag, startPoint x: 584, startPoint y: 569, endPoint x: 760, endPoint y: 573, distance: 176.0
click at [760, 573] on p "That’s why Annemarie believes in the magic of mentoring; and why she feels stro…" at bounding box center [646, 629] width 622 height 138
drag, startPoint x: 346, startPoint y: 592, endPoint x: 513, endPoint y: 585, distance: 167.1
click at [513, 585] on p "That’s why Annemarie believes in the magic of mentoring; and why she feels stro…" at bounding box center [646, 629] width 622 height 138
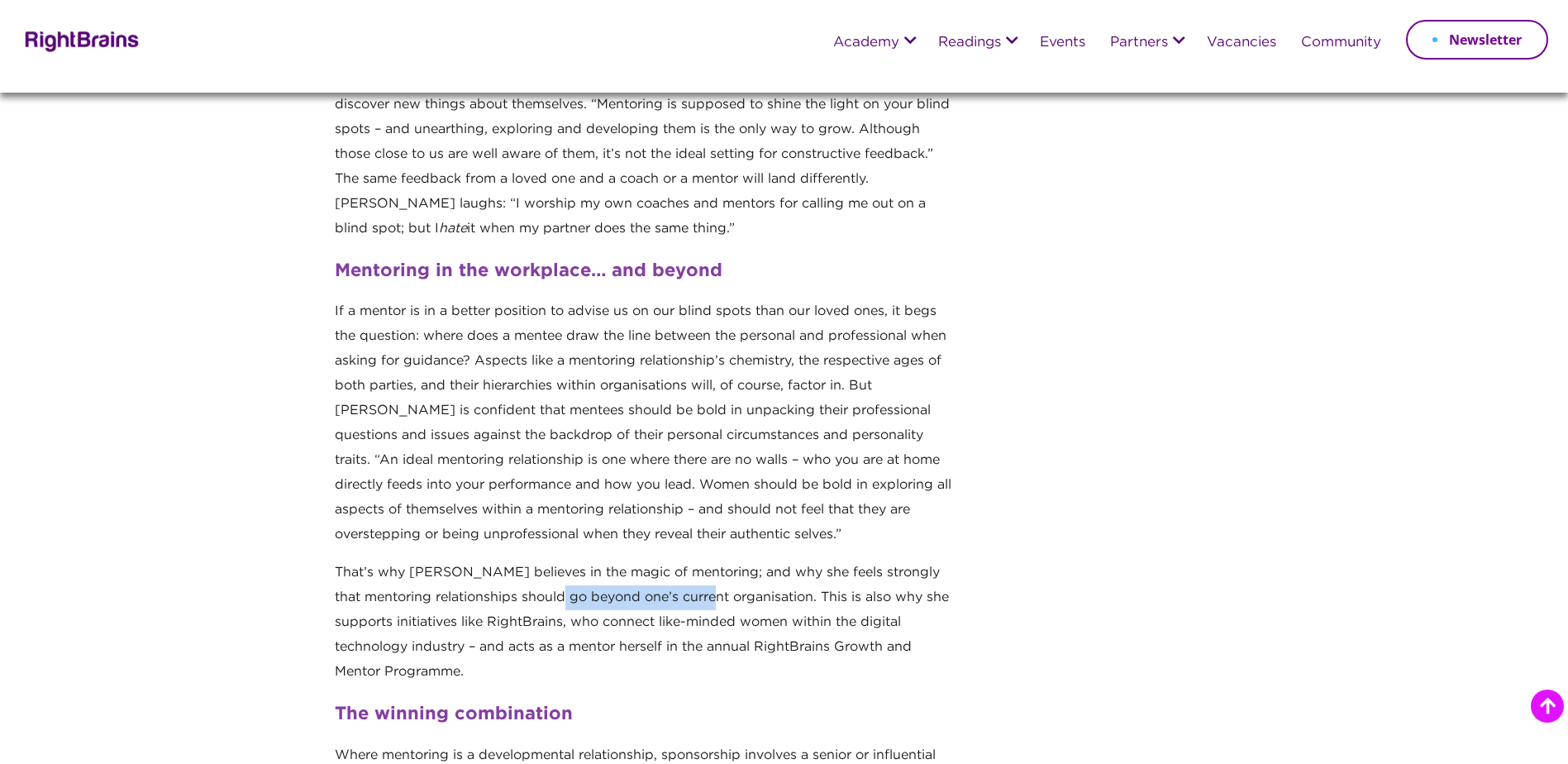
drag, startPoint x: 513, startPoint y: 585, endPoint x: 711, endPoint y: 597, distance: 198.4
click at [711, 597] on p "That’s why Annemarie believes in the magic of mentoring; and why she feels stro…" at bounding box center [646, 629] width 622 height 138
drag, startPoint x: 711, startPoint y: 597, endPoint x: 883, endPoint y: 594, distance: 172.0
click at [883, 594] on p "That’s why Annemarie believes in the magic of mentoring; and why she feels stro…" at bounding box center [646, 629] width 622 height 138
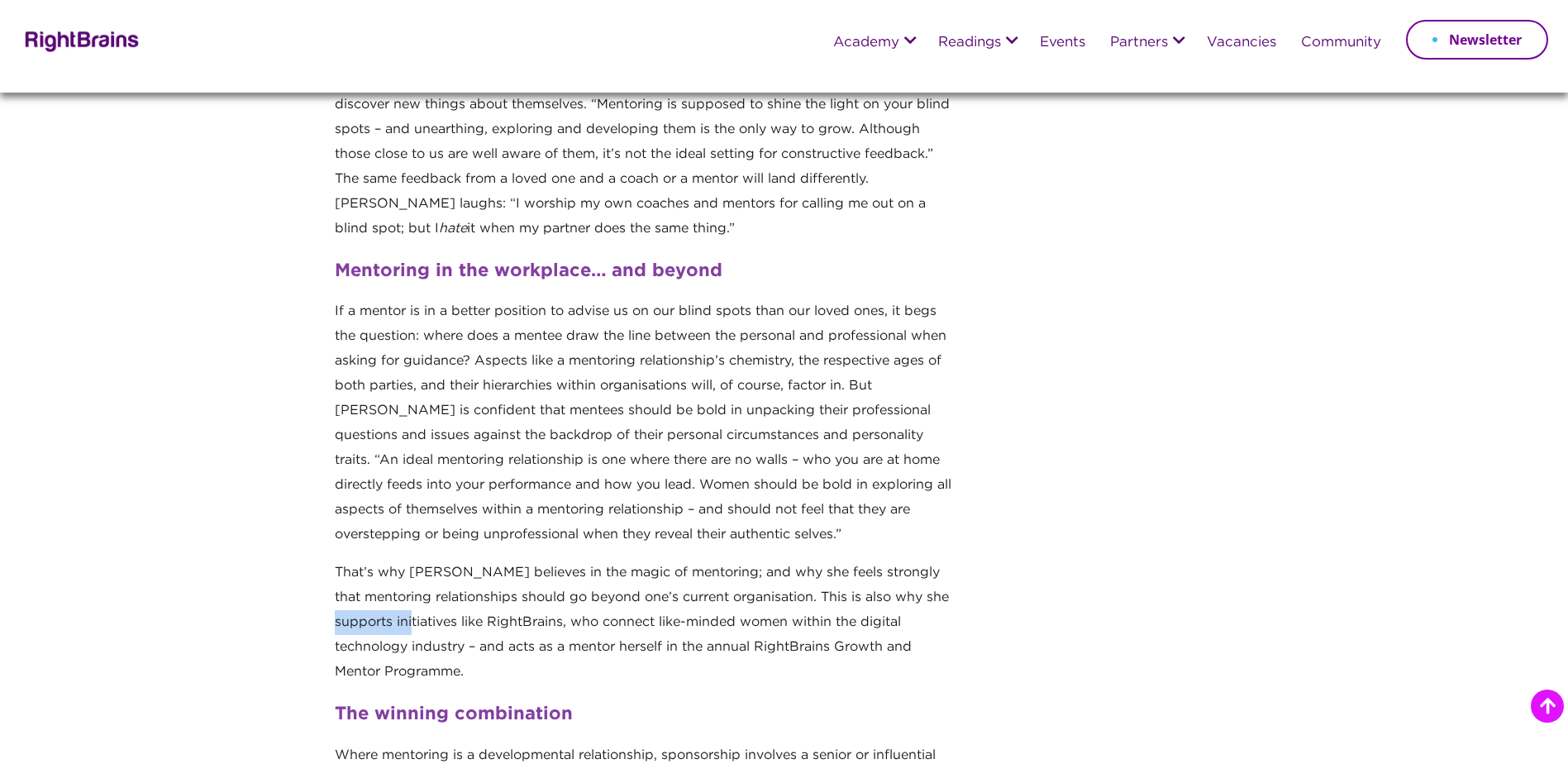
drag, startPoint x: 357, startPoint y: 617, endPoint x: 443, endPoint y: 617, distance: 86.0
click at [443, 617] on p "That’s why Annemarie believes in the magic of mentoring; and why she feels stro…" at bounding box center [646, 629] width 622 height 138
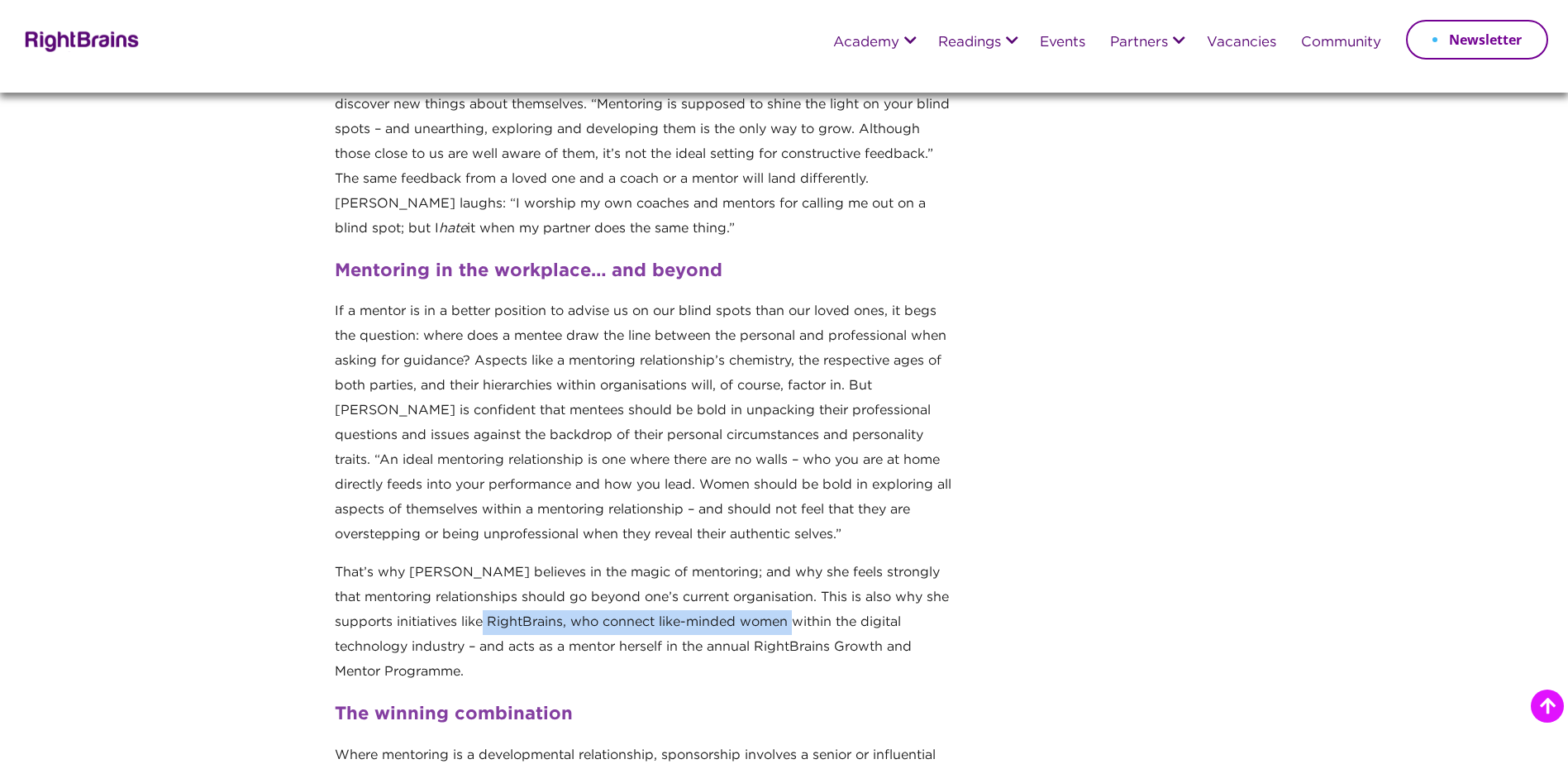
drag, startPoint x: 443, startPoint y: 617, endPoint x: 835, endPoint y: 618, distance: 392.0
click at [835, 618] on p "That’s why Annemarie believes in the magic of mentoring; and why she feels stro…" at bounding box center [646, 629] width 622 height 138
click at [844, 618] on p "That’s why Annemarie believes in the magic of mentoring; and why she feels stro…" at bounding box center [646, 629] width 622 height 138
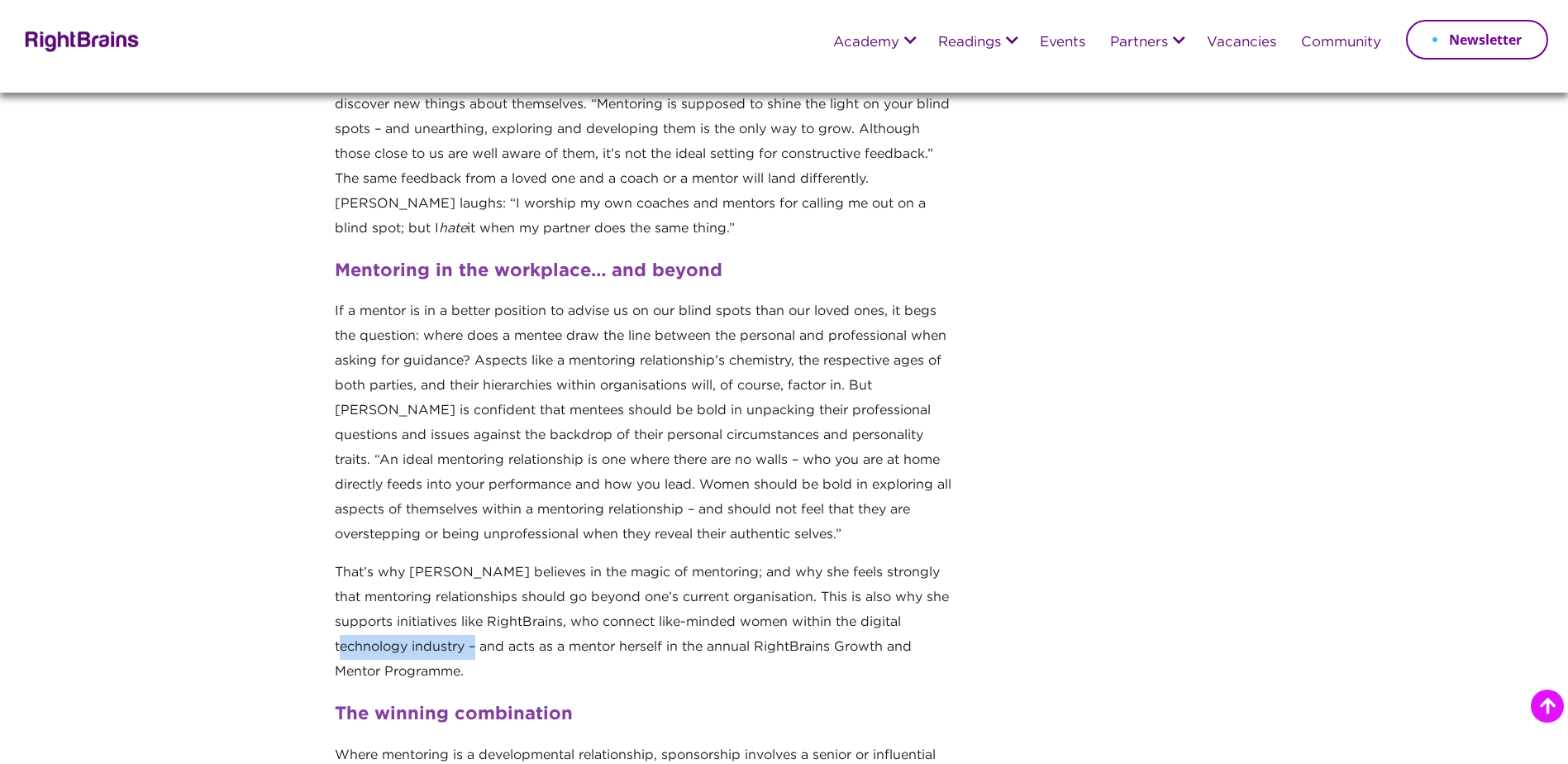
drag, startPoint x: 371, startPoint y: 637, endPoint x: 514, endPoint y: 643, distance: 143.1
click at [514, 643] on p "That’s why Annemarie believes in the magic of mentoring; and why she feels stro…" at bounding box center [646, 629] width 622 height 138
drag, startPoint x: 514, startPoint y: 643, endPoint x: 881, endPoint y: 639, distance: 367.0
click at [881, 639] on p "That’s why Annemarie believes in the magic of mentoring; and why she feels stro…" at bounding box center [646, 629] width 622 height 138
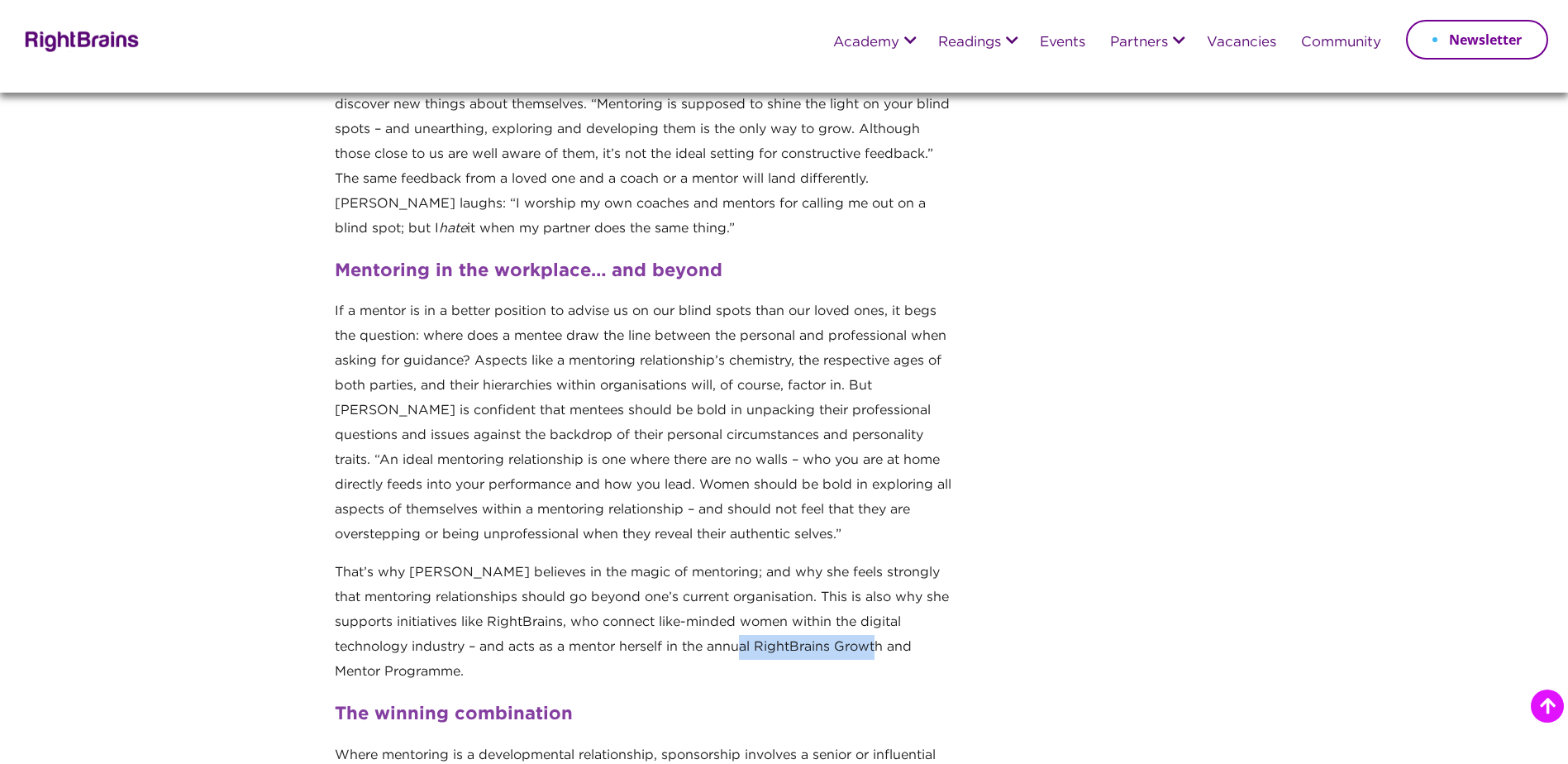
drag, startPoint x: 767, startPoint y: 645, endPoint x: 910, endPoint y: 644, distance: 143.0
click at [910, 644] on p "That’s why Annemarie believes in the magic of mentoring; and why she feels stro…" at bounding box center [646, 629] width 622 height 138
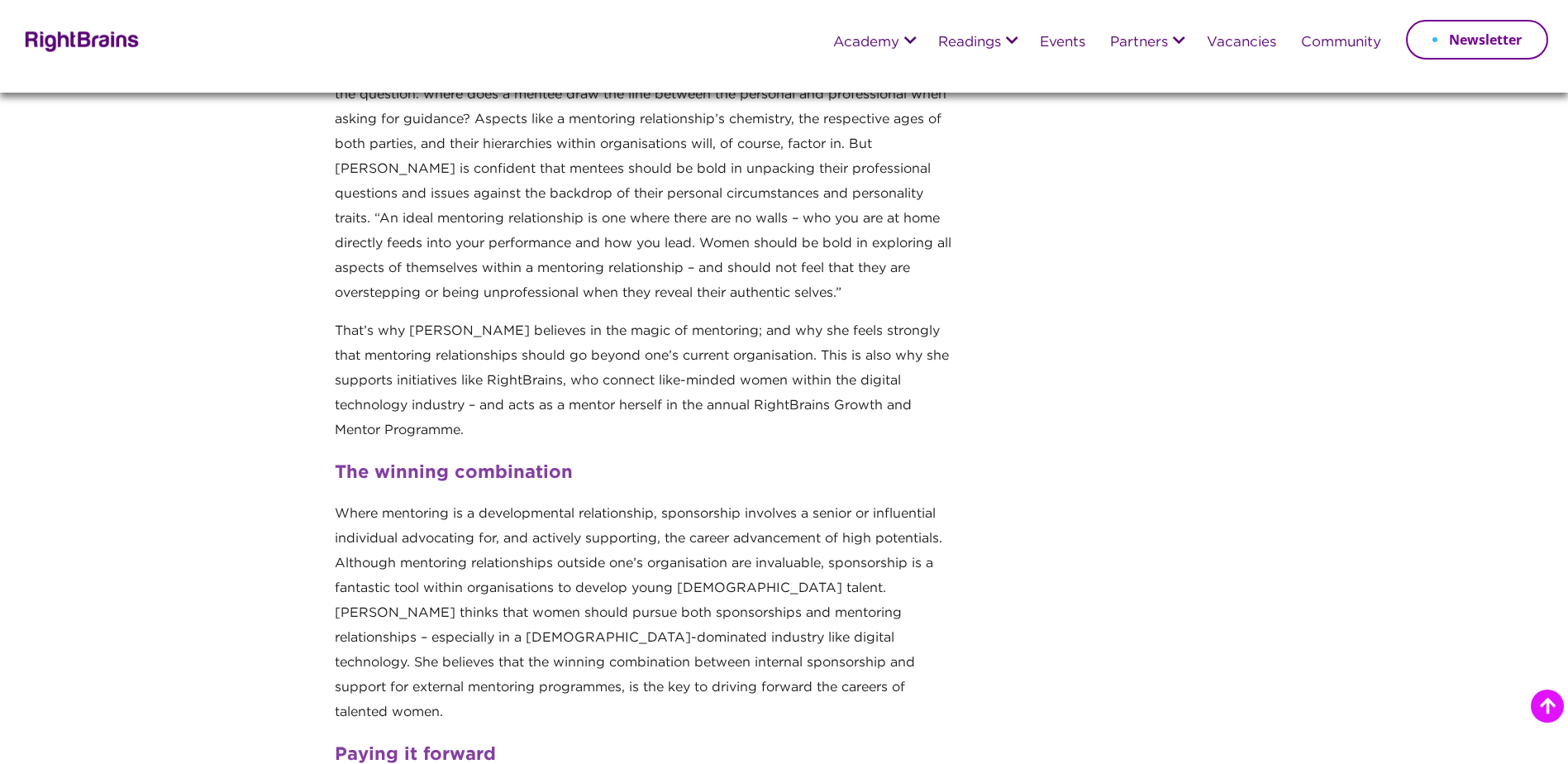
scroll to position [1240, 0]
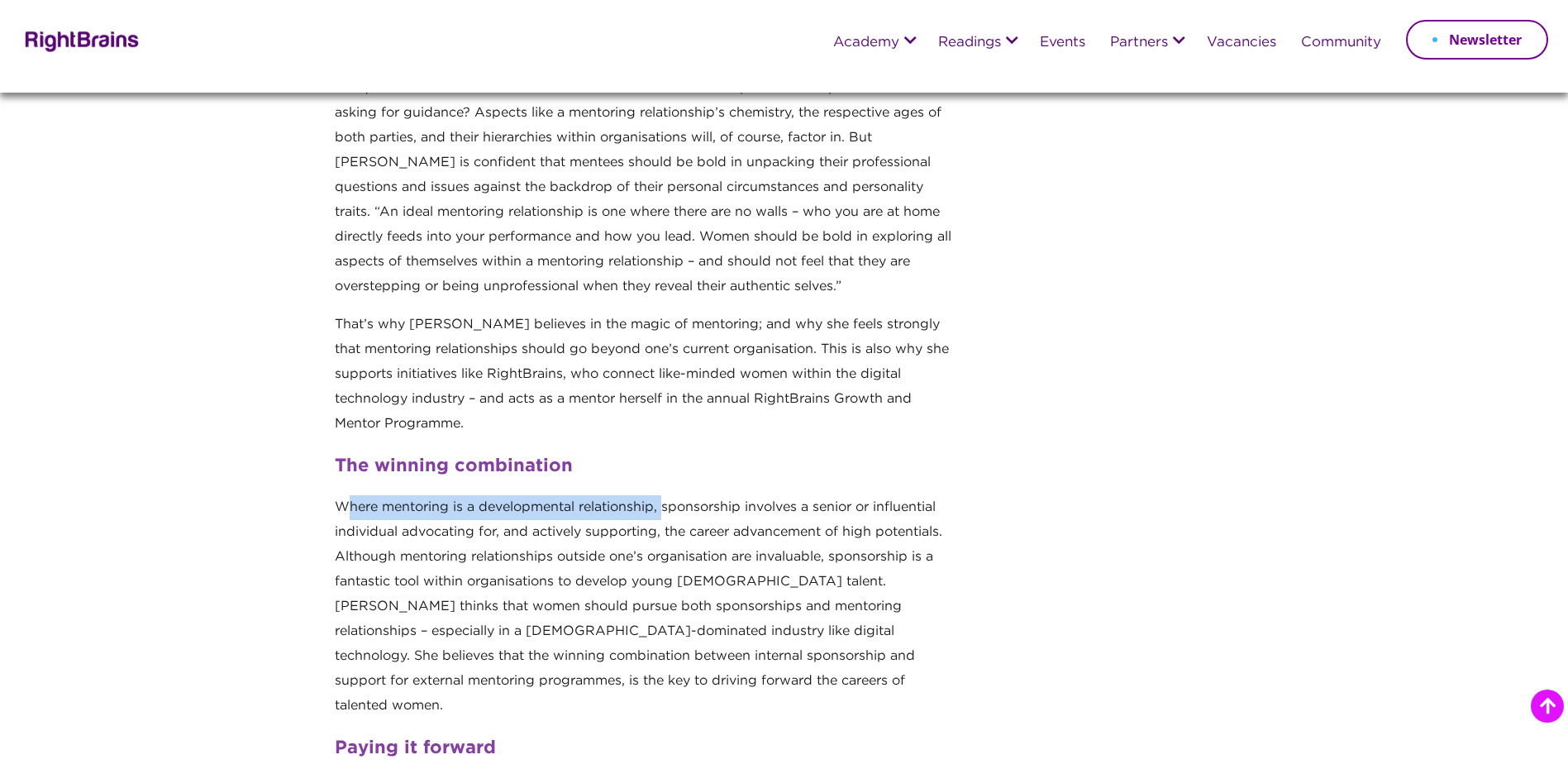
drag, startPoint x: 345, startPoint y: 498, endPoint x: 666, endPoint y: 501, distance: 321.0
click at [666, 501] on p "Where mentoring is a developmental relationship, sponsorship involves a senior …" at bounding box center [646, 612] width 622 height 236
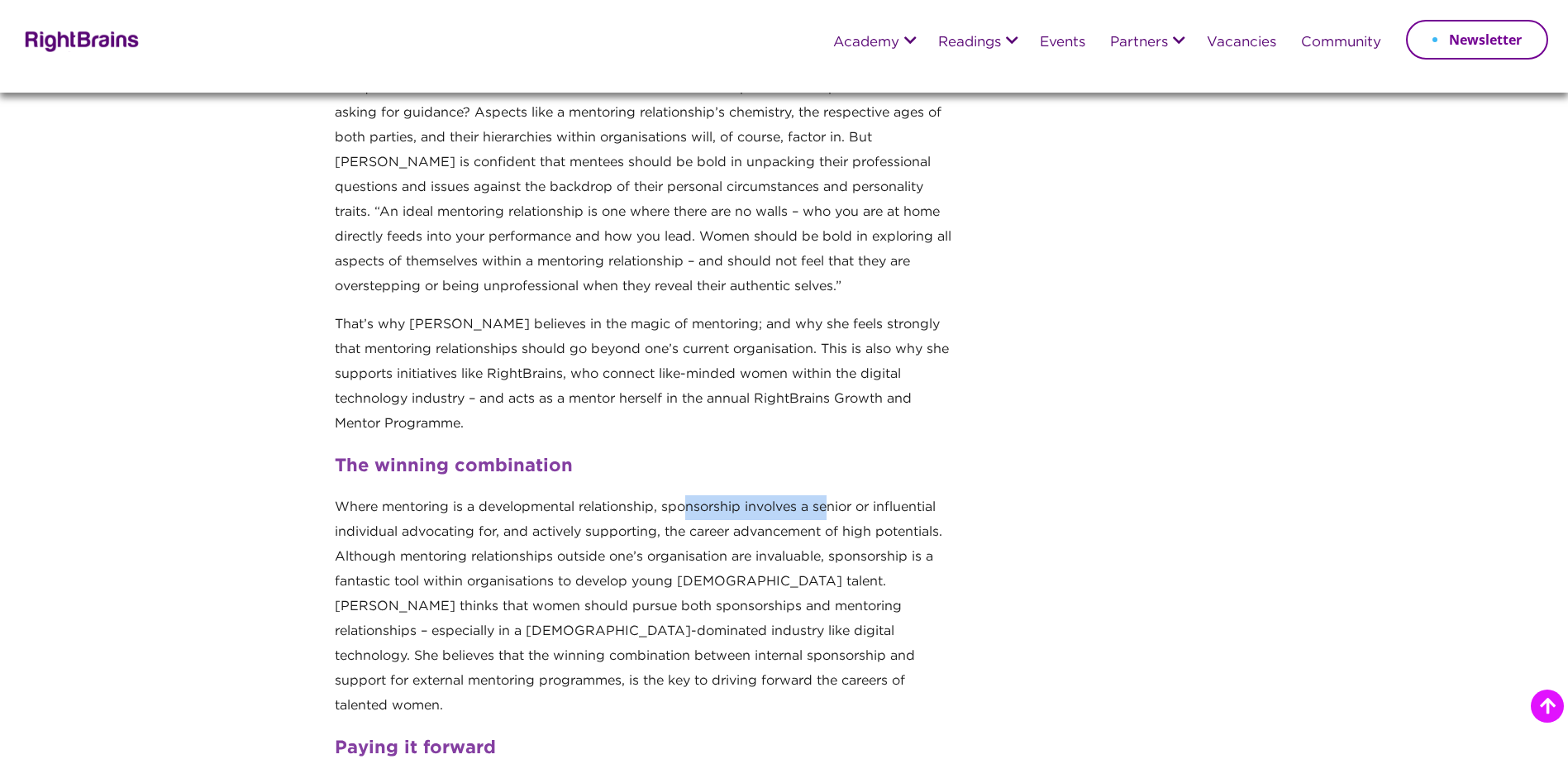
drag, startPoint x: 666, startPoint y: 501, endPoint x: 831, endPoint y: 503, distance: 165.0
click at [831, 503] on p "Where mentoring is a developmental relationship, sponsorship involves a senior …" at bounding box center [646, 612] width 622 height 236
drag, startPoint x: 361, startPoint y: 522, endPoint x: 516, endPoint y: 524, distance: 155.0
click at [516, 524] on p "Where mentoring is a developmental relationship, sponsorship involves a senior …" at bounding box center [646, 612] width 622 height 236
drag, startPoint x: 516, startPoint y: 524, endPoint x: 709, endPoint y: 523, distance: 193.0
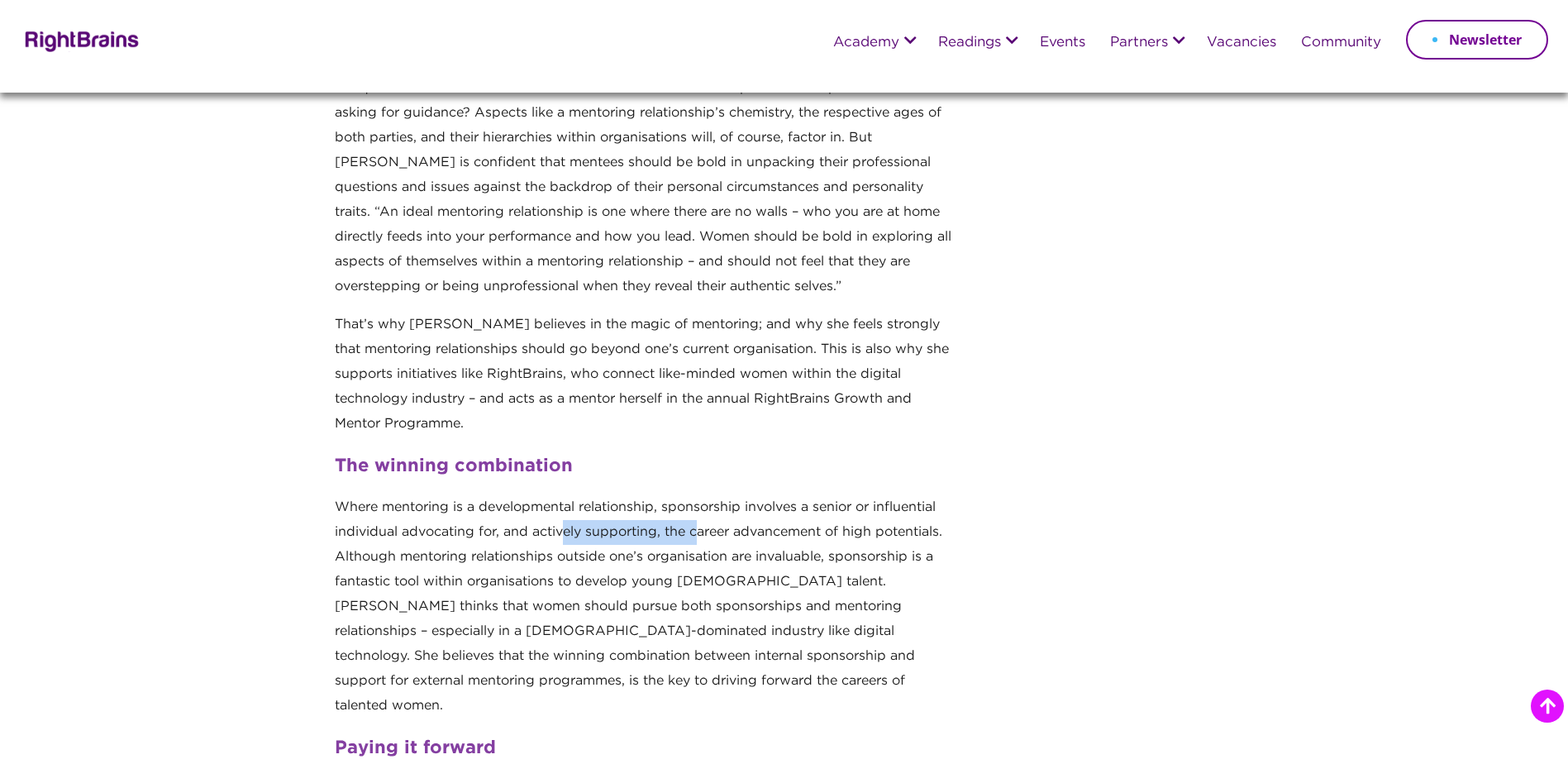
click at [709, 523] on p "Where mentoring is a developmental relationship, sponsorship involves a senior …" at bounding box center [646, 612] width 622 height 236
drag, startPoint x: 709, startPoint y: 523, endPoint x: 874, endPoint y: 527, distance: 165.0
click at [874, 527] on p "Where mentoring is a developmental relationship, sponsorship involves a senior …" at bounding box center [646, 612] width 622 height 236
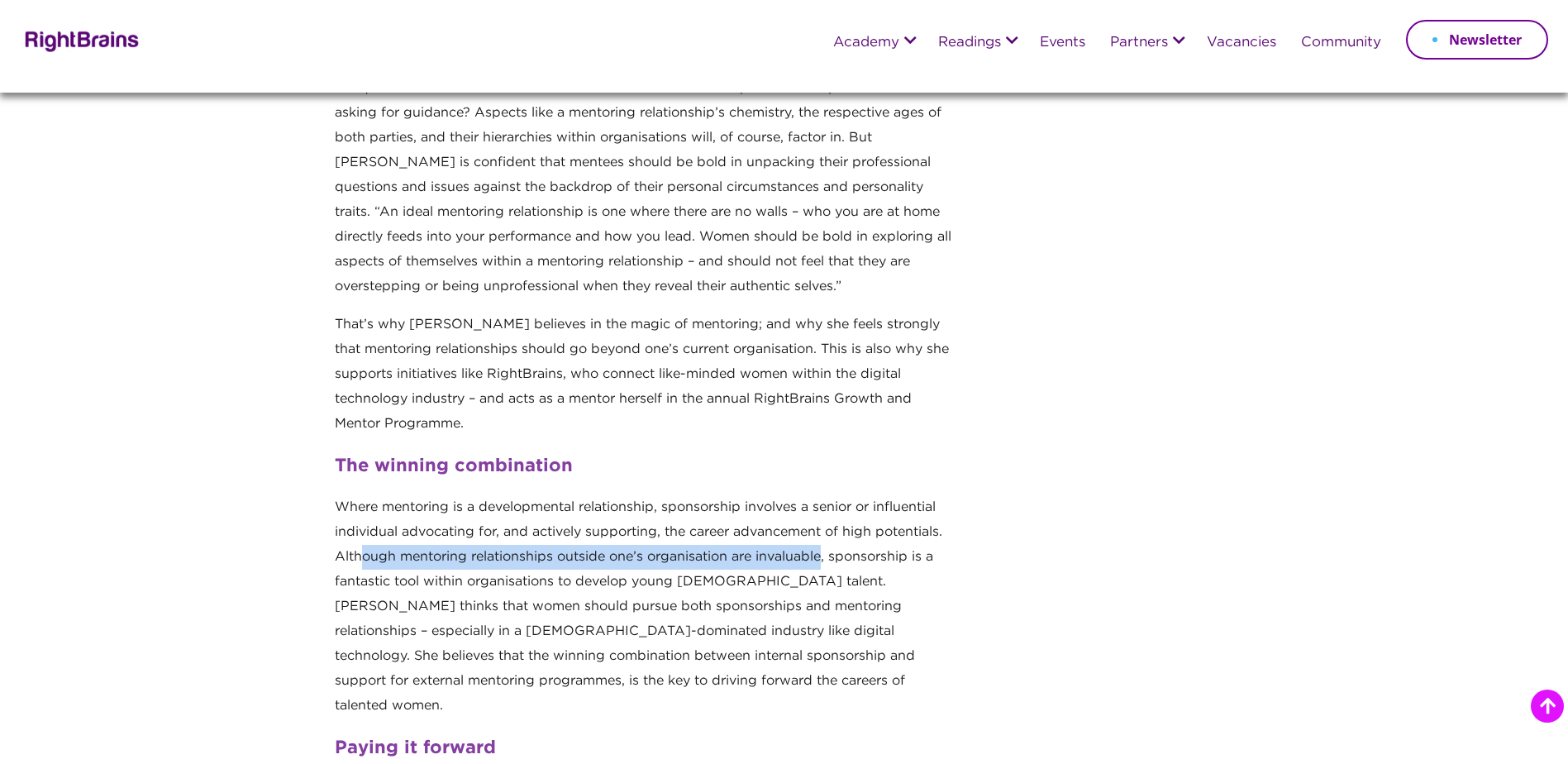
drag, startPoint x: 363, startPoint y: 543, endPoint x: 823, endPoint y: 549, distance: 460.0
click at [823, 549] on p "Where mentoring is a developmental relationship, sponsorship involves a senior …" at bounding box center [646, 612] width 622 height 236
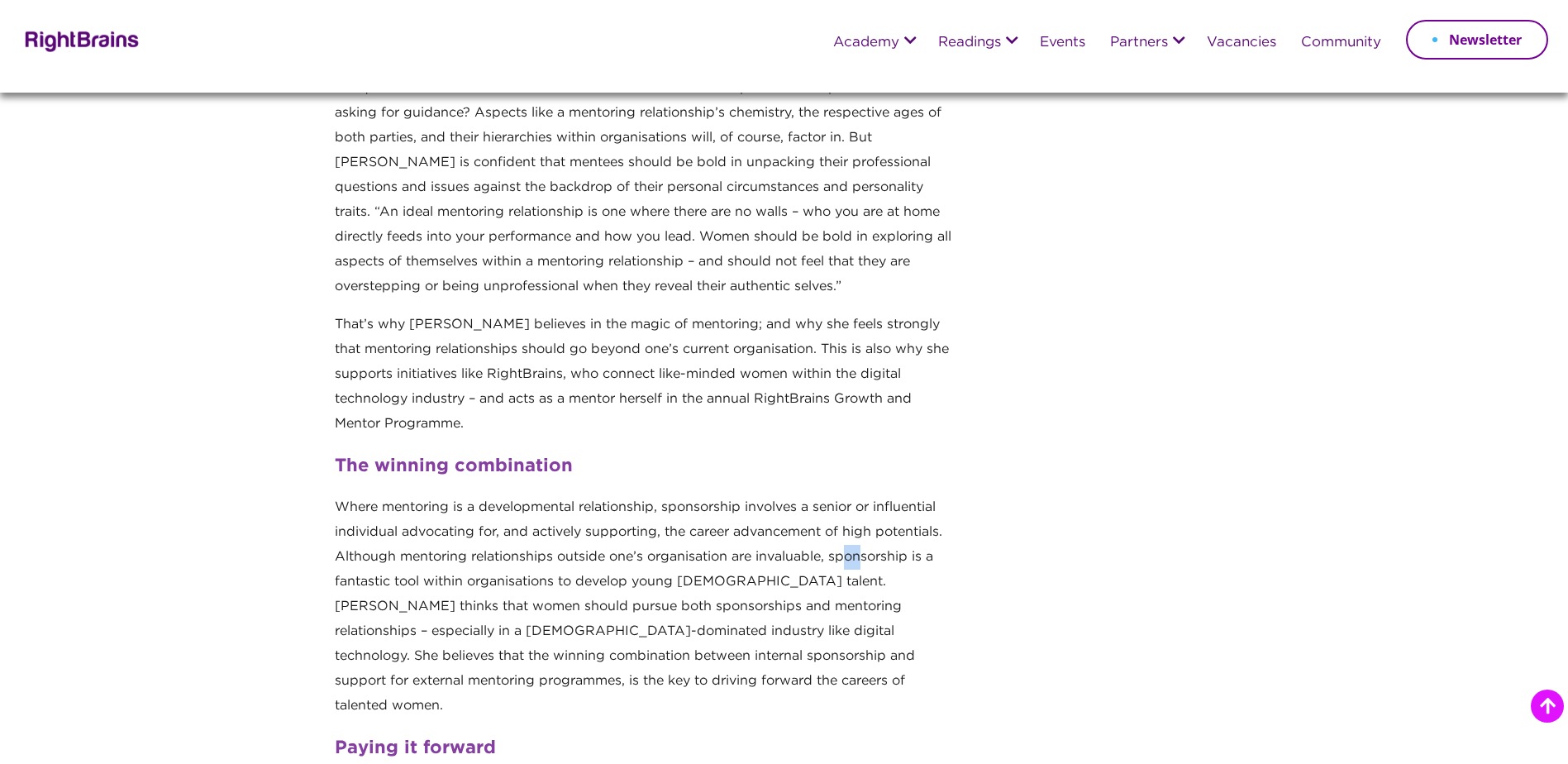
click at [867, 550] on p "Where mentoring is a developmental relationship, sponsorship involves a senior …" at bounding box center [646, 612] width 622 height 236
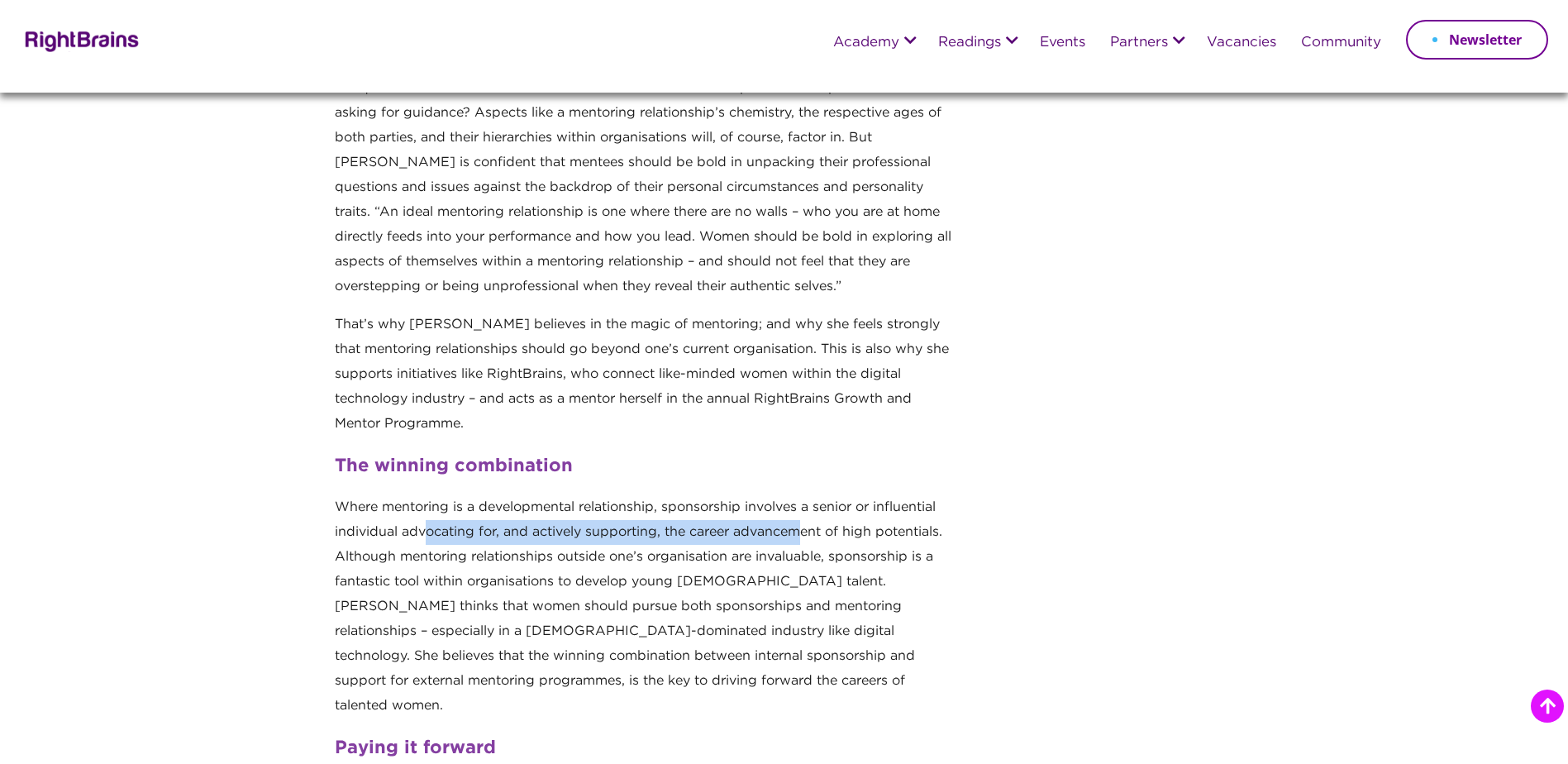
drag, startPoint x: 471, startPoint y: 522, endPoint x: 801, endPoint y: 524, distance: 330.0
click at [801, 524] on p "Where mentoring is a developmental relationship, sponsorship involves a senior …" at bounding box center [646, 612] width 622 height 236
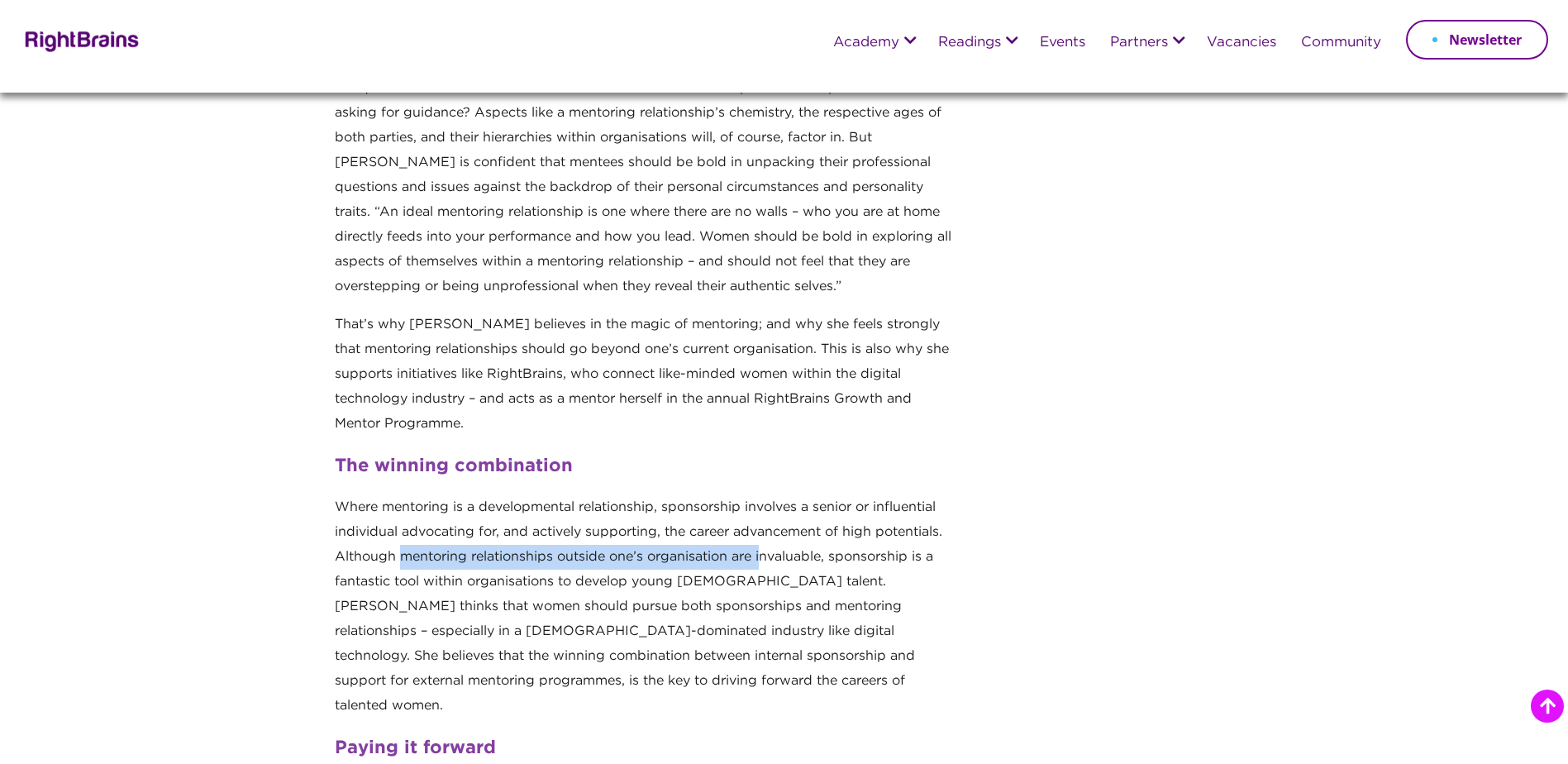
drag, startPoint x: 405, startPoint y: 551, endPoint x: 762, endPoint y: 546, distance: 357.0
click at [762, 546] on p "Where mentoring is a developmental relationship, sponsorship involves a senior …" at bounding box center [646, 612] width 622 height 236
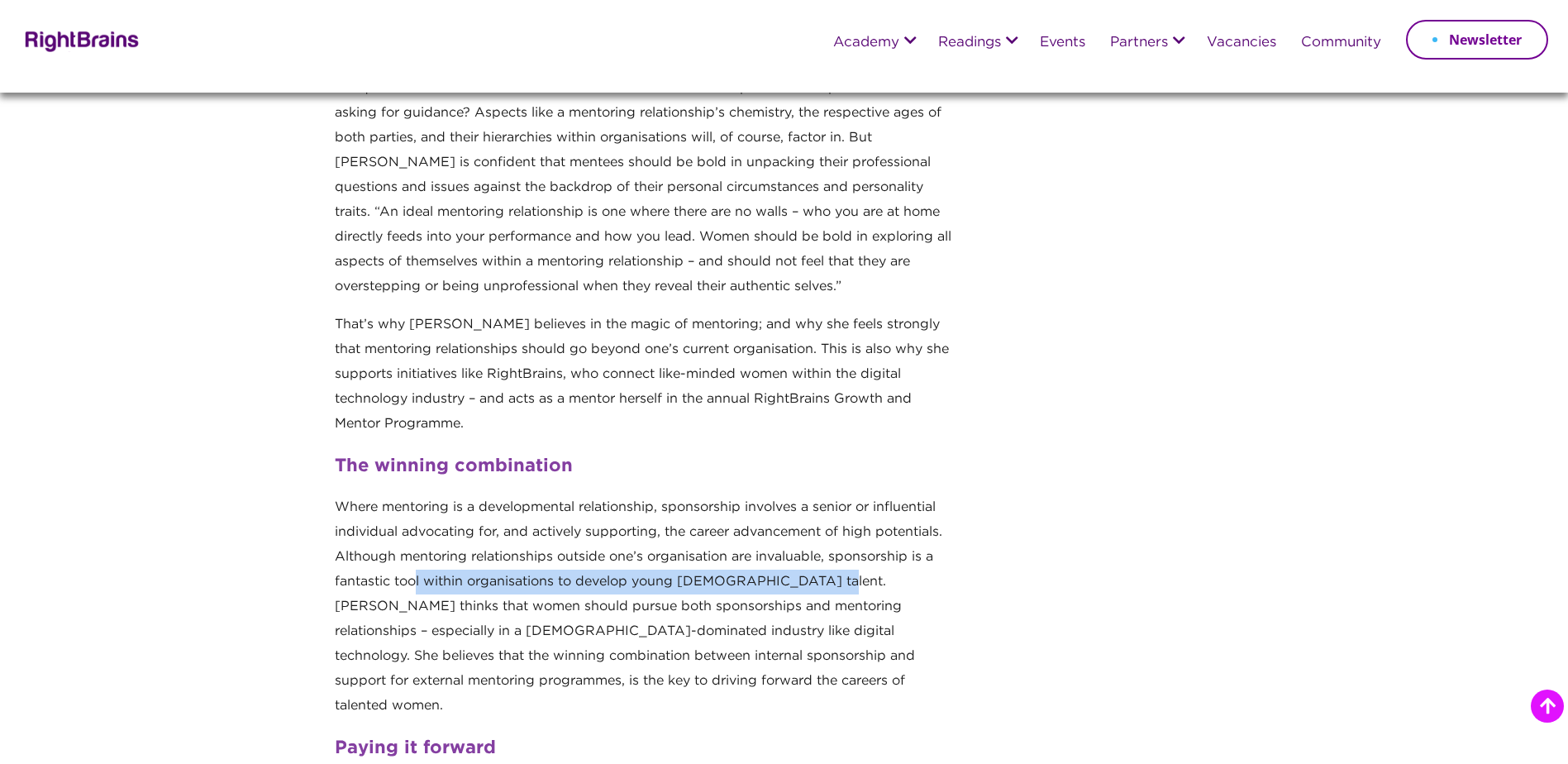
drag, startPoint x: 414, startPoint y: 568, endPoint x: 825, endPoint y: 572, distance: 411.0
click at [825, 572] on p "Where mentoring is a developmental relationship, sponsorship involves a senior …" at bounding box center [646, 612] width 622 height 236
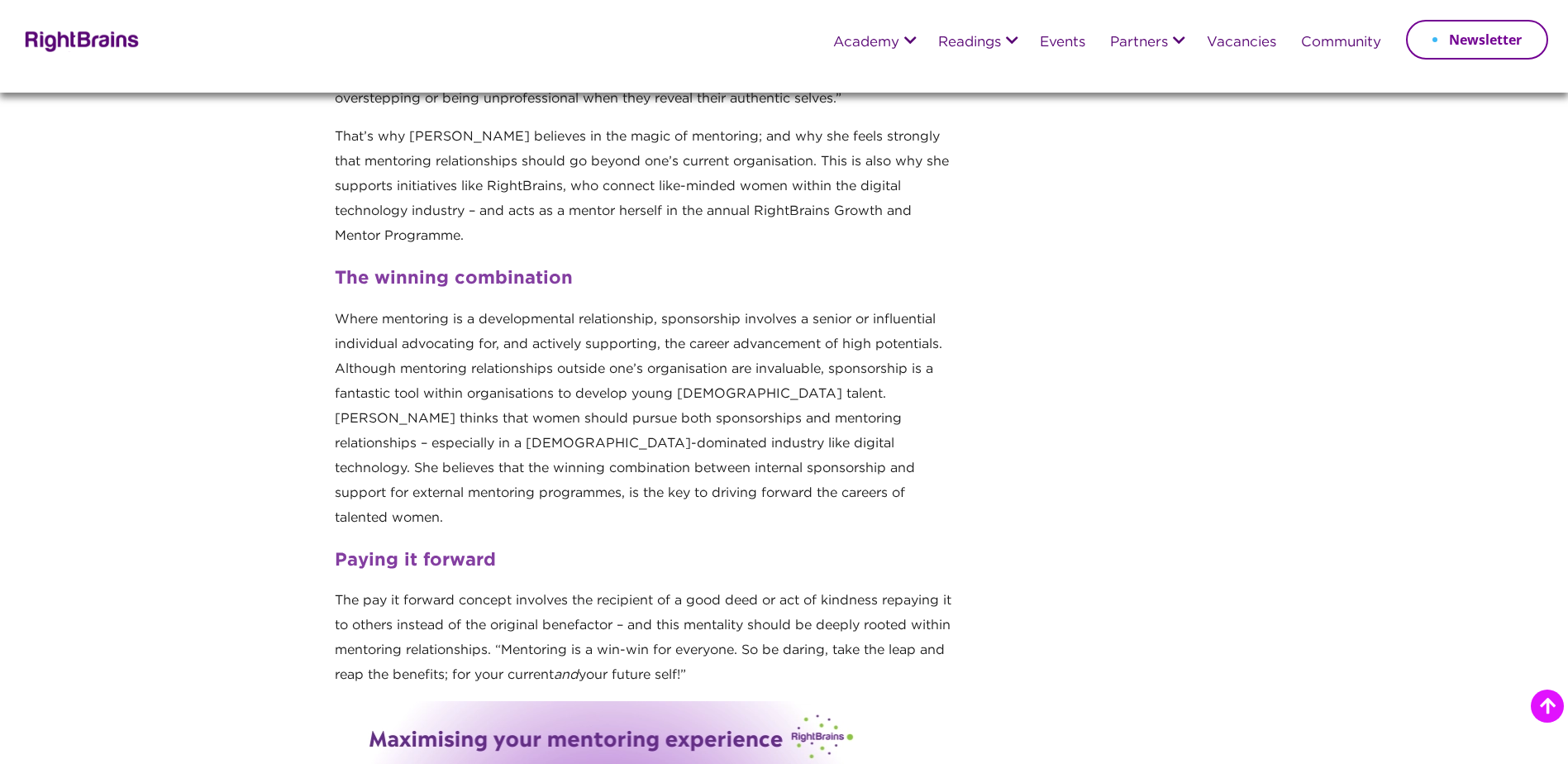
scroll to position [1487, 0]
